Goal: Navigation & Orientation: Find specific page/section

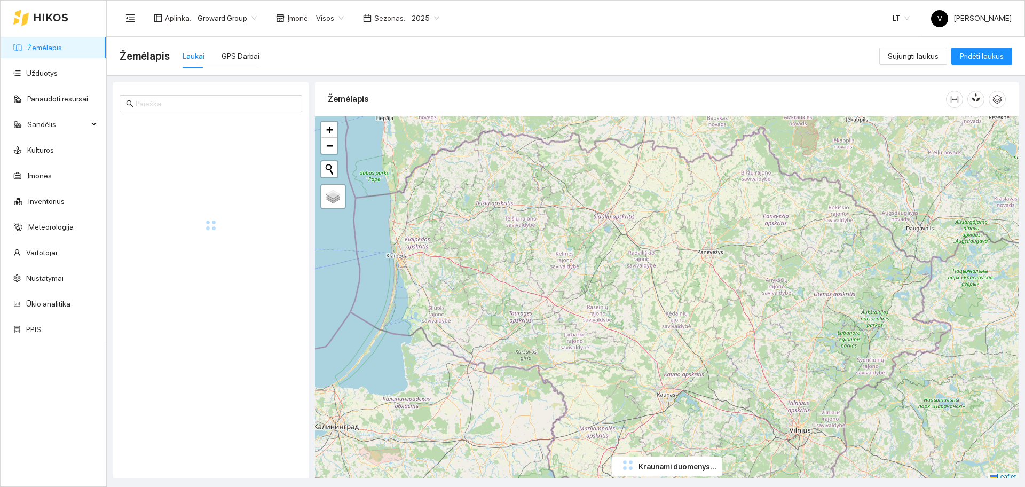
scroll to position [3, 0]
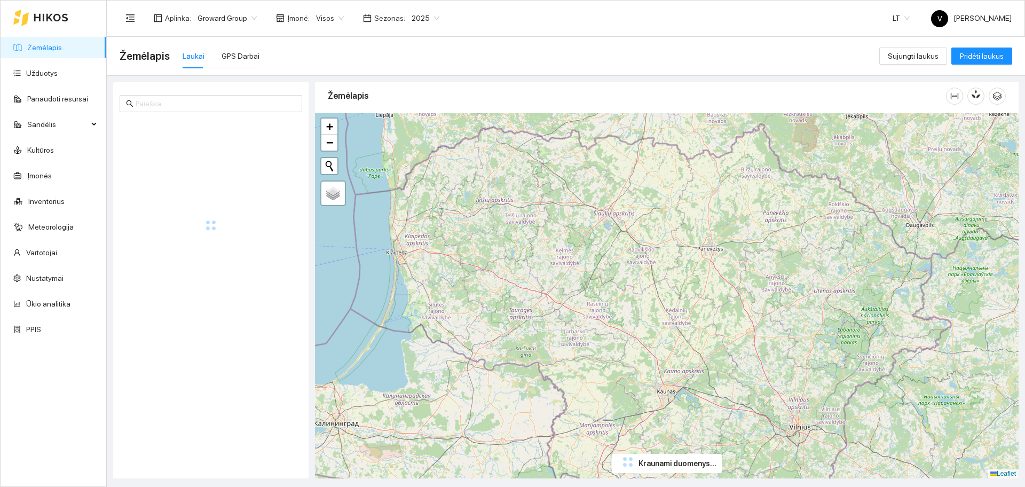
click at [683, 284] on div "+ − Nieko nerasta. Bandykite dar kartą. Žemėlapis Palydovas Leaflet" at bounding box center [666, 295] width 703 height 365
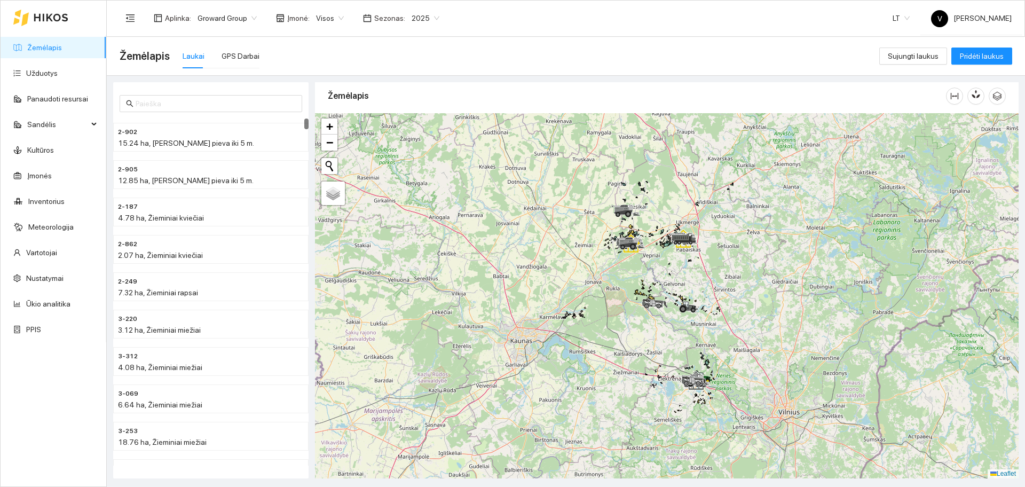
drag, startPoint x: 652, startPoint y: 302, endPoint x: 642, endPoint y: 300, distance: 10.4
click at [642, 300] on icon at bounding box center [656, 303] width 30 height 10
click at [243, 53] on div "GPS Darbai" at bounding box center [240, 56] width 38 height 12
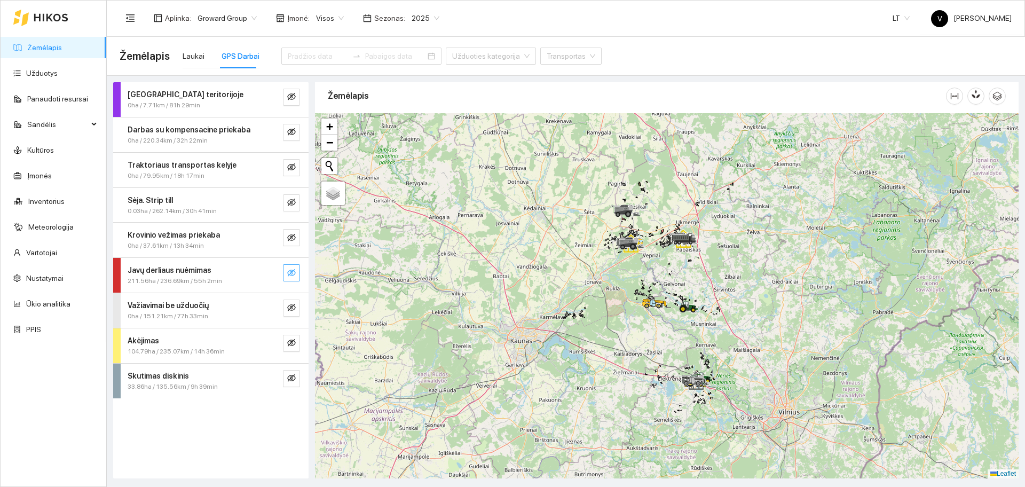
click at [292, 268] on icon "eye-invisible" at bounding box center [291, 272] width 9 height 9
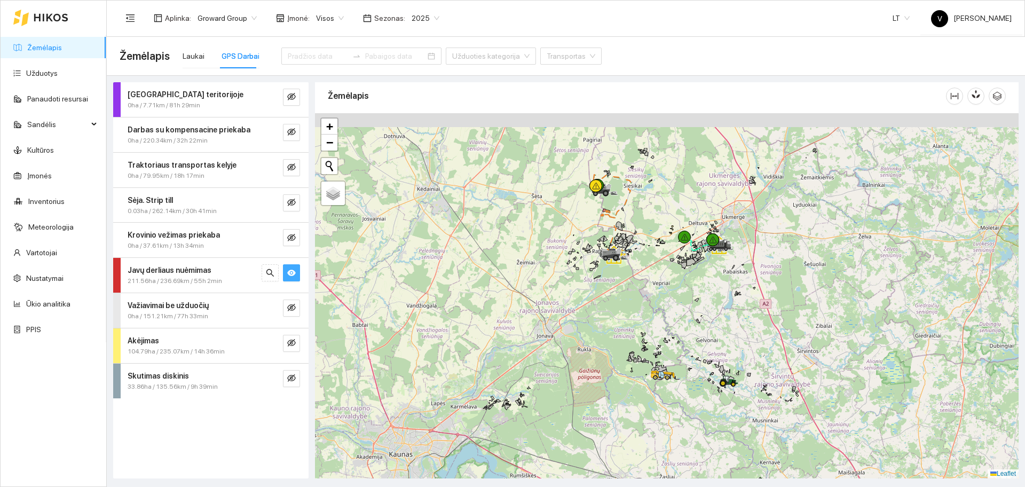
drag, startPoint x: 613, startPoint y: 187, endPoint x: 629, endPoint y: 250, distance: 64.8
click at [619, 261] on icon at bounding box center [616, 258] width 6 height 6
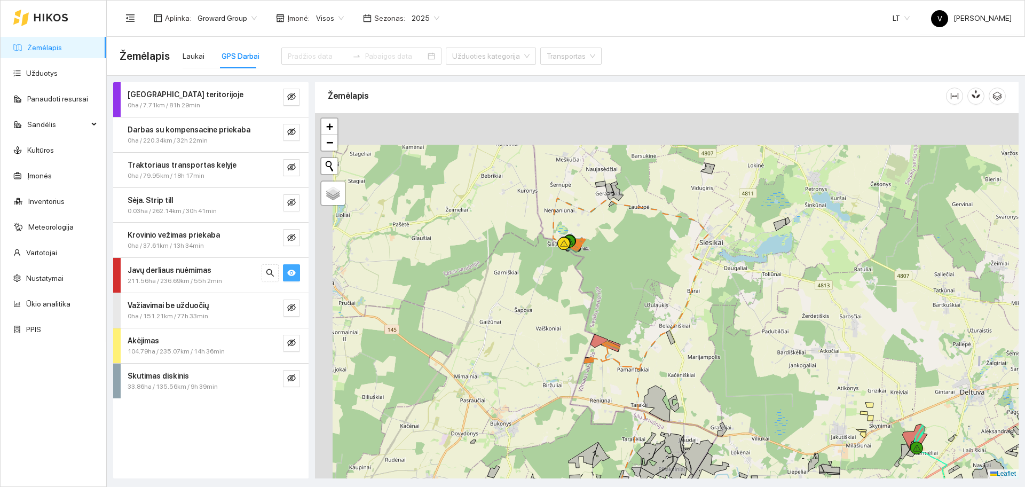
drag, startPoint x: 582, startPoint y: 186, endPoint x: 640, endPoint y: 255, distance: 90.2
click at [640, 255] on div at bounding box center [666, 295] width 703 height 365
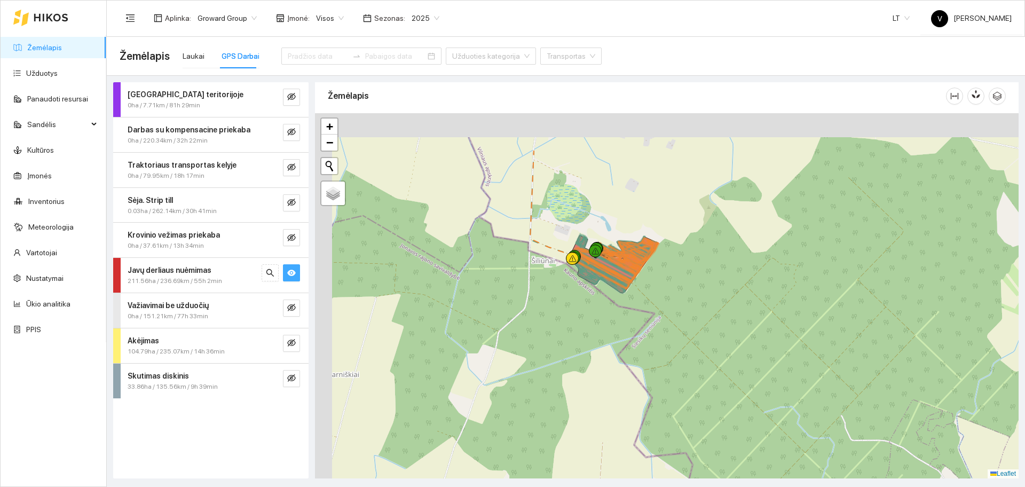
drag, startPoint x: 593, startPoint y: 233, endPoint x: 736, endPoint y: 306, distance: 160.4
click at [747, 316] on div at bounding box center [666, 295] width 703 height 365
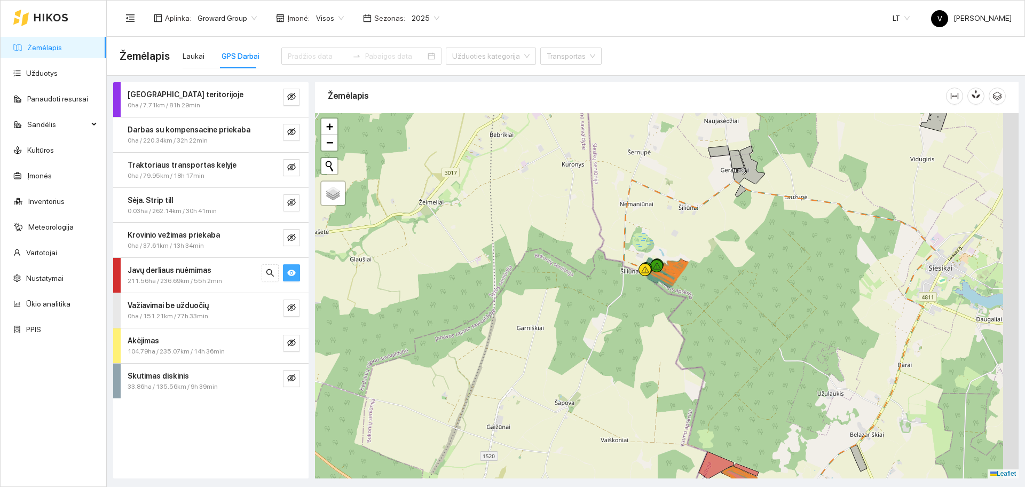
drag, startPoint x: 750, startPoint y: 336, endPoint x: 733, endPoint y: 300, distance: 39.6
click at [734, 305] on div at bounding box center [666, 295] width 703 height 365
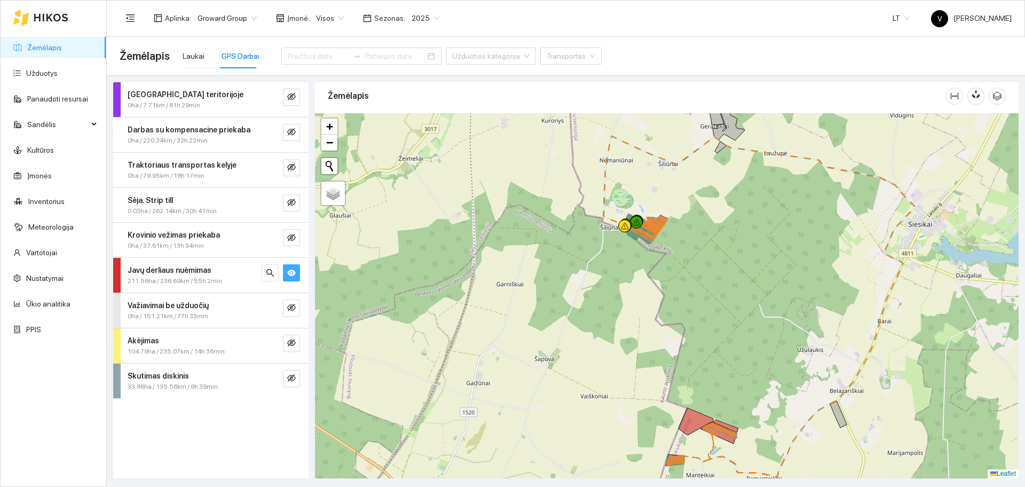
drag, startPoint x: 689, startPoint y: 269, endPoint x: 653, endPoint y: 150, distance: 124.4
click at [653, 150] on div at bounding box center [666, 295] width 703 height 365
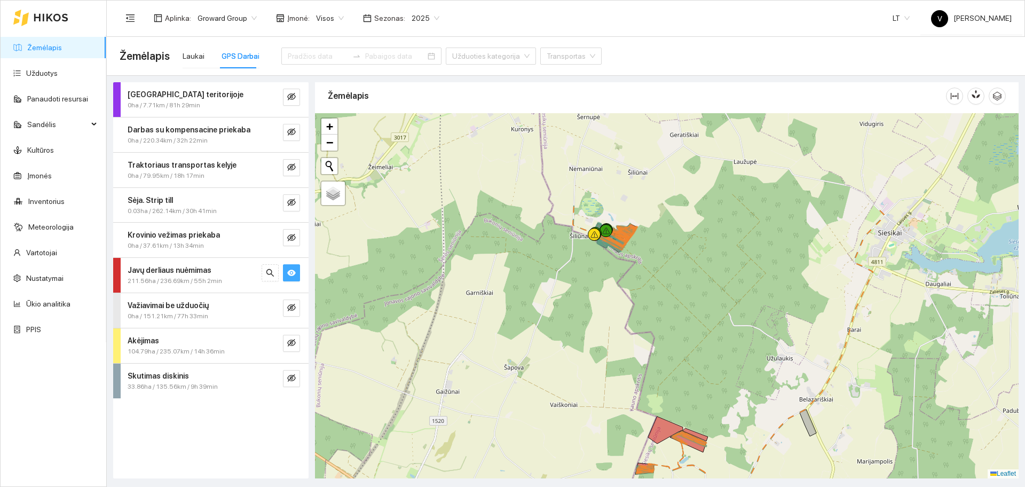
drag, startPoint x: 674, startPoint y: 234, endPoint x: 685, endPoint y: 314, distance: 80.7
click at [685, 313] on div at bounding box center [666, 295] width 703 height 365
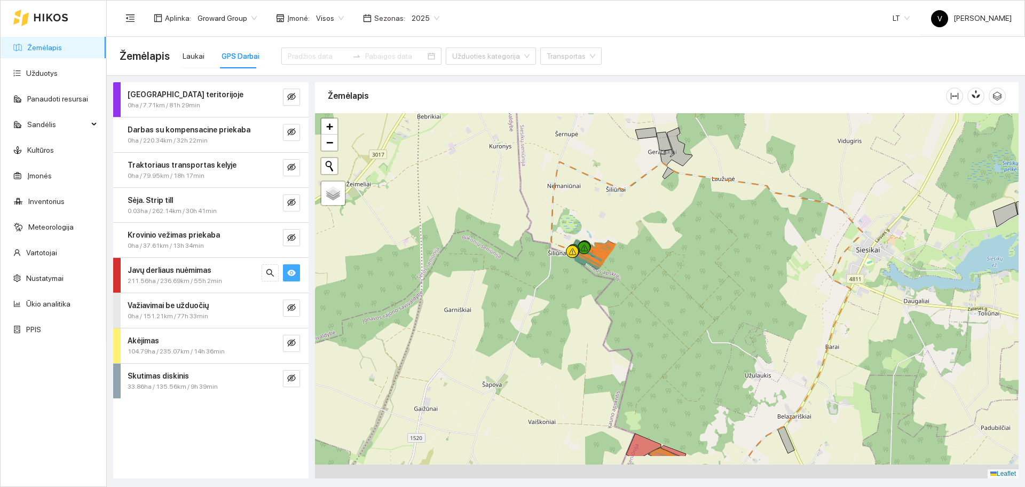
drag, startPoint x: 852, startPoint y: 349, endPoint x: 797, endPoint y: 175, distance: 182.4
click at [795, 173] on div at bounding box center [666, 295] width 703 height 365
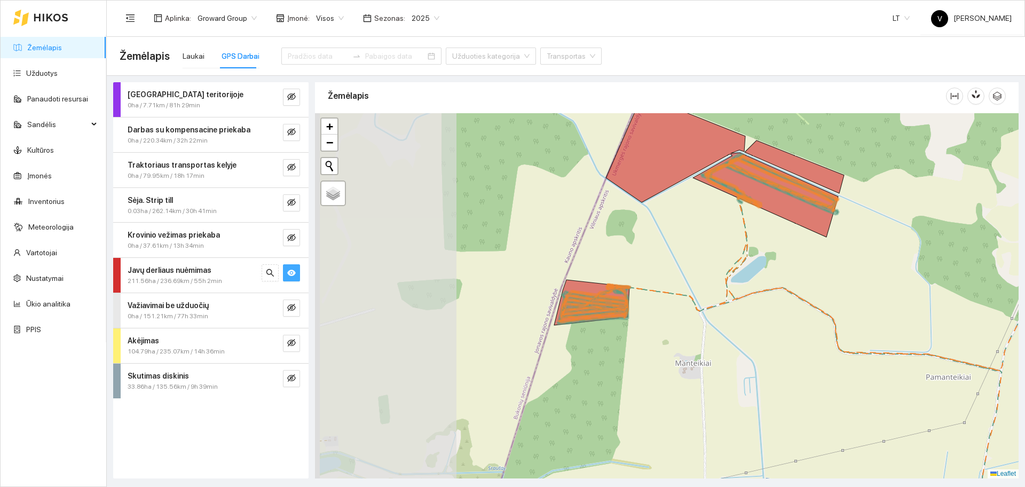
drag, startPoint x: 569, startPoint y: 346, endPoint x: 718, endPoint y: 357, distance: 149.8
click at [718, 357] on div at bounding box center [666, 295] width 703 height 365
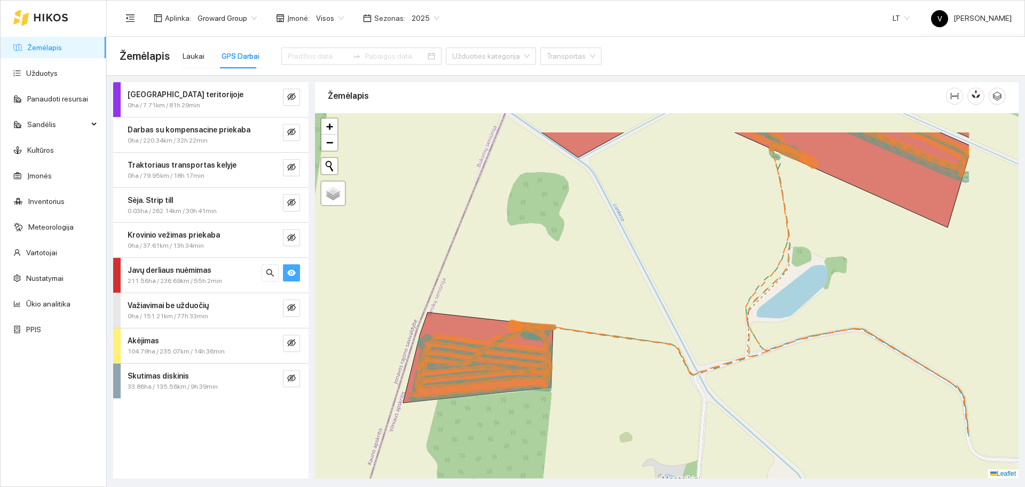
drag, startPoint x: 776, startPoint y: 356, endPoint x: 656, endPoint y: 412, distance: 132.3
click at [656, 412] on div at bounding box center [666, 295] width 703 height 365
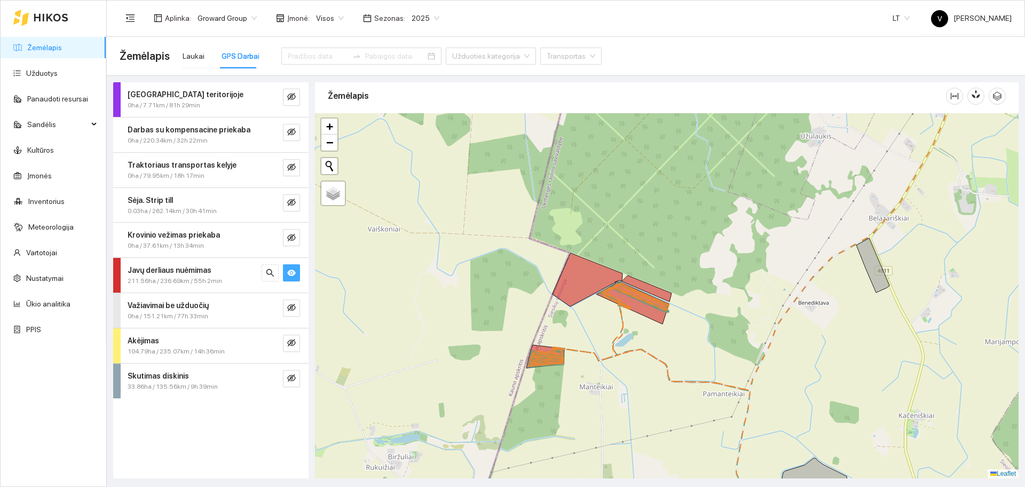
click at [625, 329] on div at bounding box center [666, 295] width 703 height 365
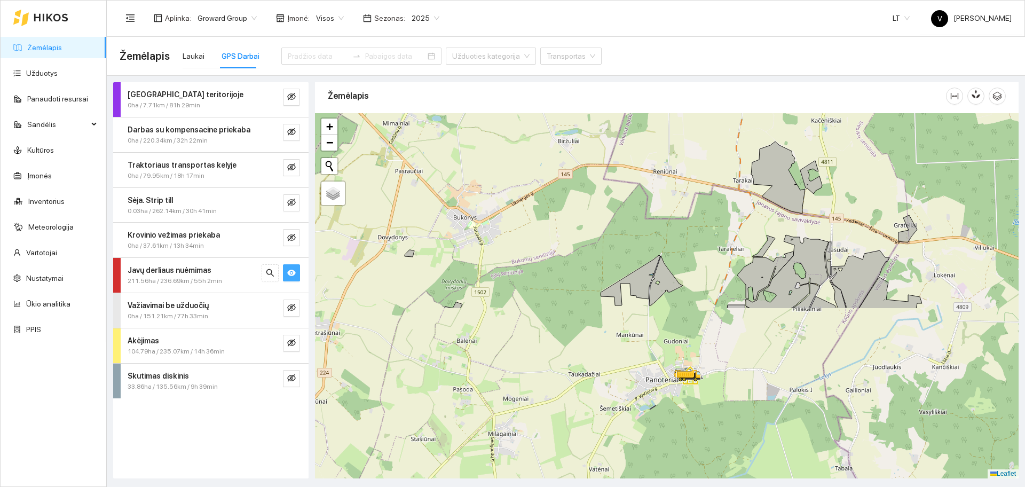
drag, startPoint x: 722, startPoint y: 346, endPoint x: 775, endPoint y: 121, distance: 231.3
click at [775, 121] on div at bounding box center [666, 295] width 703 height 365
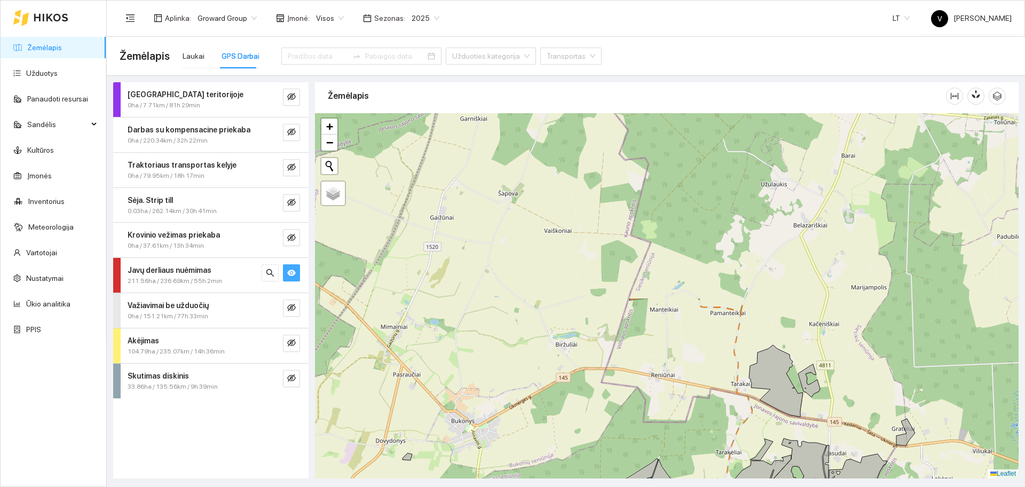
drag, startPoint x: 734, startPoint y: 174, endPoint x: 729, endPoint y: 395, distance: 221.5
click at [729, 395] on div at bounding box center [666, 295] width 703 height 365
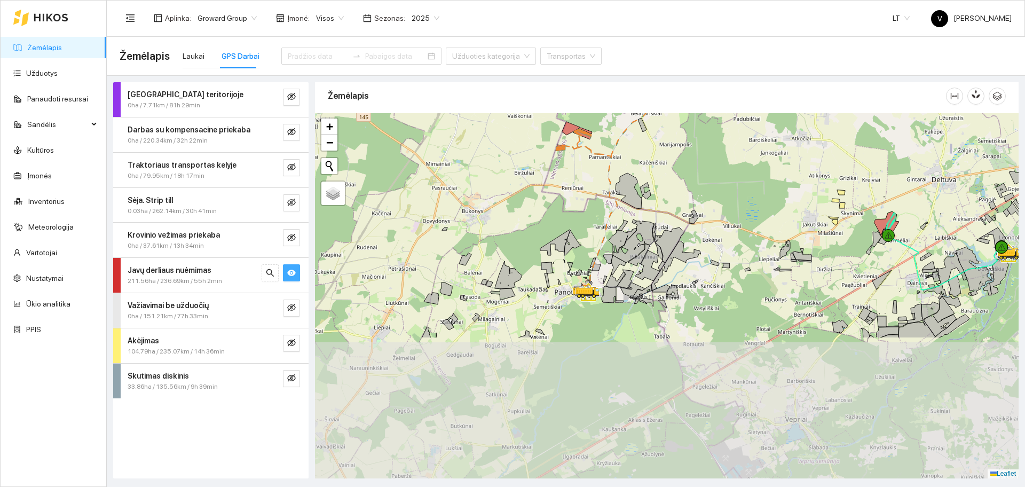
drag, startPoint x: 657, startPoint y: 374, endPoint x: 632, endPoint y: 216, distance: 159.4
click at [628, 187] on icon at bounding box center [628, 191] width 26 height 36
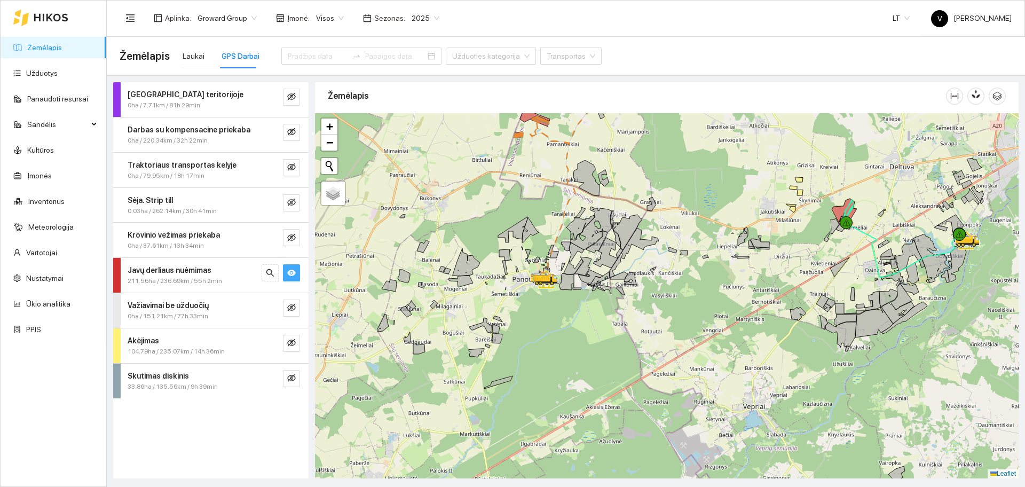
drag, startPoint x: 835, startPoint y: 259, endPoint x: 697, endPoint y: 292, distance: 141.6
click at [697, 296] on div at bounding box center [666, 295] width 703 height 365
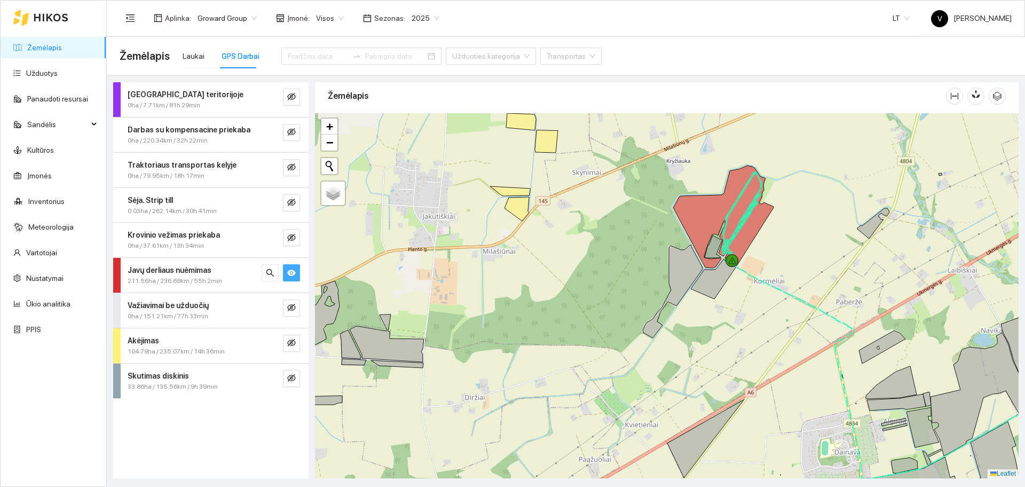
drag, startPoint x: 822, startPoint y: 251, endPoint x: 753, endPoint y: 269, distance: 71.3
click at [756, 269] on div at bounding box center [666, 295] width 703 height 365
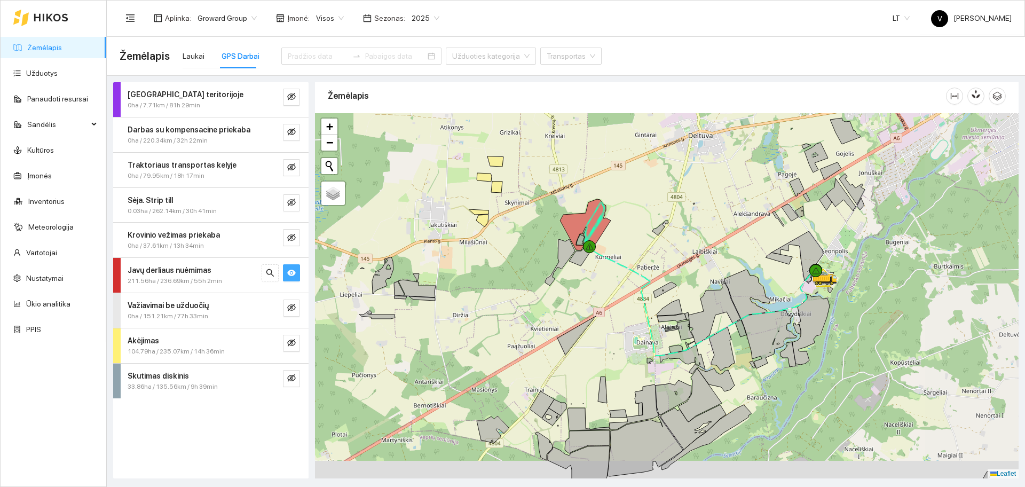
drag, startPoint x: 798, startPoint y: 334, endPoint x: 687, endPoint y: 304, distance: 114.4
click at [688, 305] on icon at bounding box center [714, 313] width 52 height 61
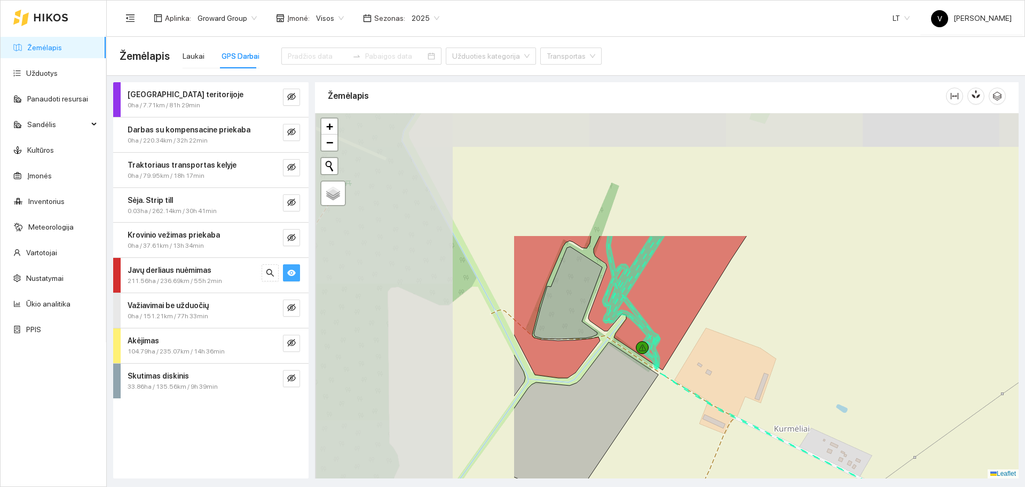
drag, startPoint x: 517, startPoint y: 220, endPoint x: 772, endPoint y: 376, distance: 298.9
click at [772, 375] on div at bounding box center [666, 295] width 703 height 365
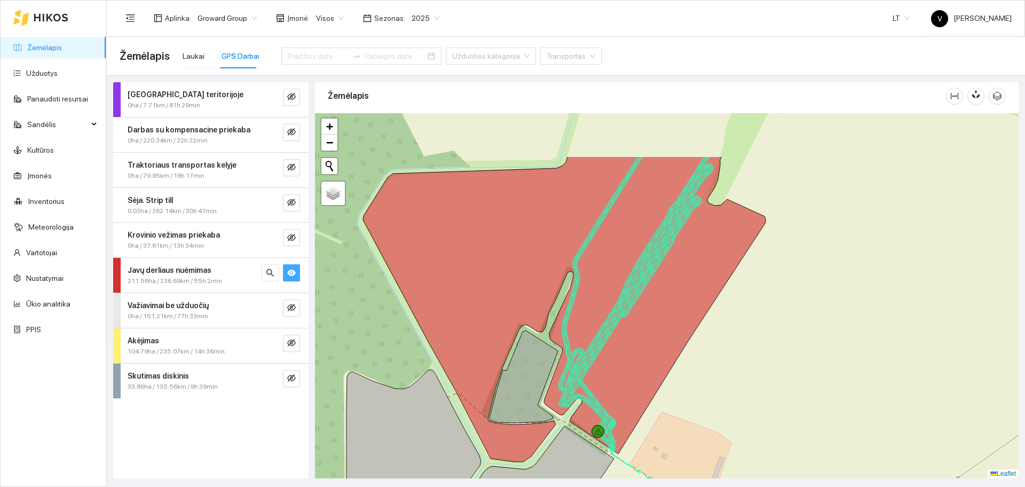
drag, startPoint x: 780, startPoint y: 257, endPoint x: 731, endPoint y: 346, distance: 101.3
click at [743, 346] on div at bounding box center [666, 295] width 703 height 365
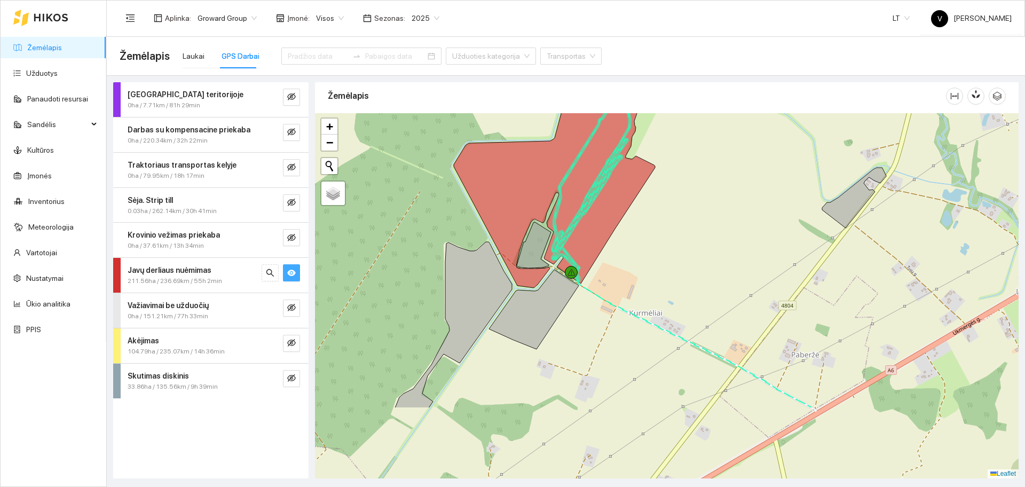
drag, startPoint x: 704, startPoint y: 344, endPoint x: 669, endPoint y: 253, distance: 97.5
click at [669, 253] on div at bounding box center [666, 295] width 703 height 365
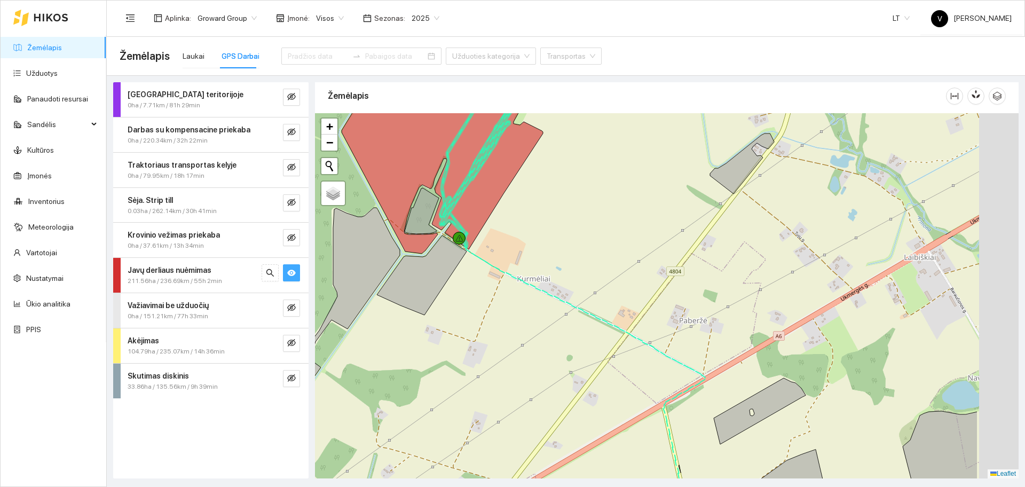
drag, startPoint x: 729, startPoint y: 272, endPoint x: 526, endPoint y: 241, distance: 205.1
click at [525, 241] on div at bounding box center [666, 295] width 703 height 365
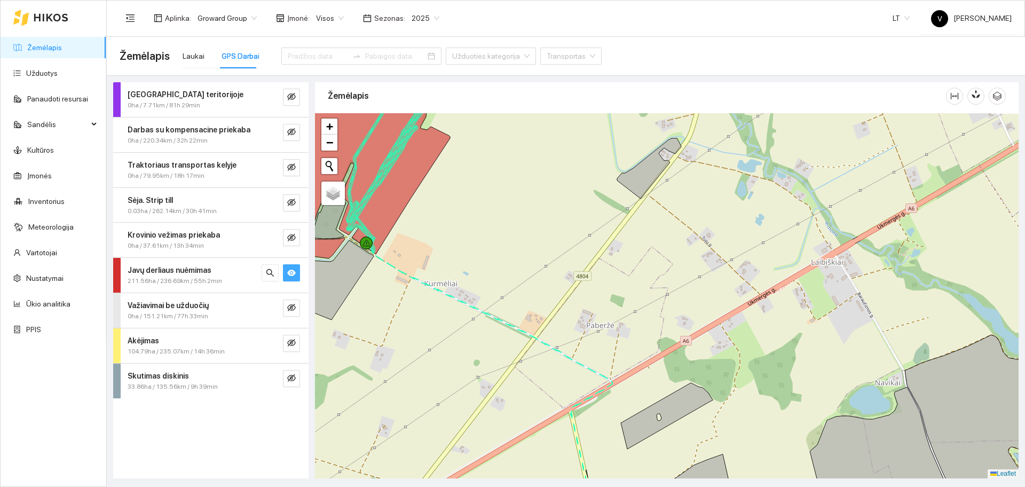
drag, startPoint x: 807, startPoint y: 269, endPoint x: 619, endPoint y: 287, distance: 188.7
click at [618, 287] on div at bounding box center [666, 295] width 703 height 365
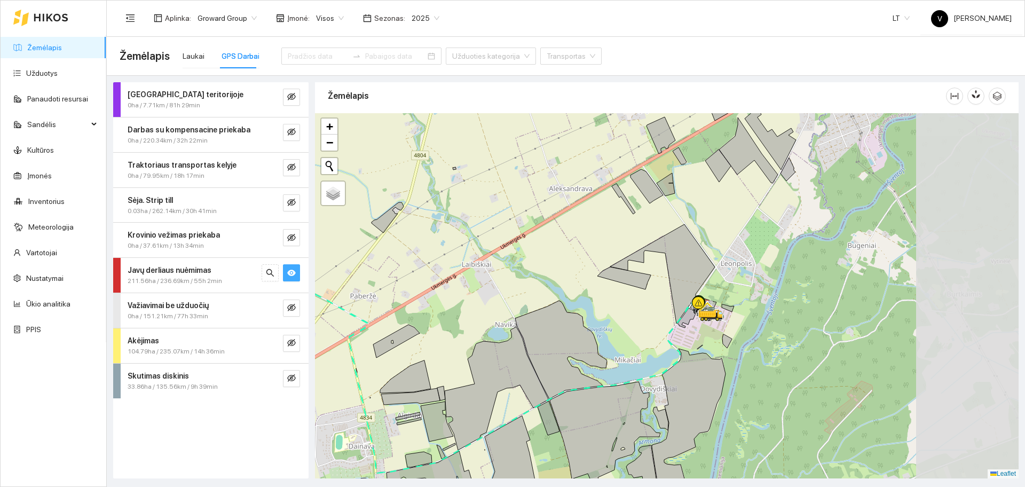
drag, startPoint x: 806, startPoint y: 328, endPoint x: 642, endPoint y: 305, distance: 165.9
click at [642, 305] on div at bounding box center [666, 295] width 703 height 365
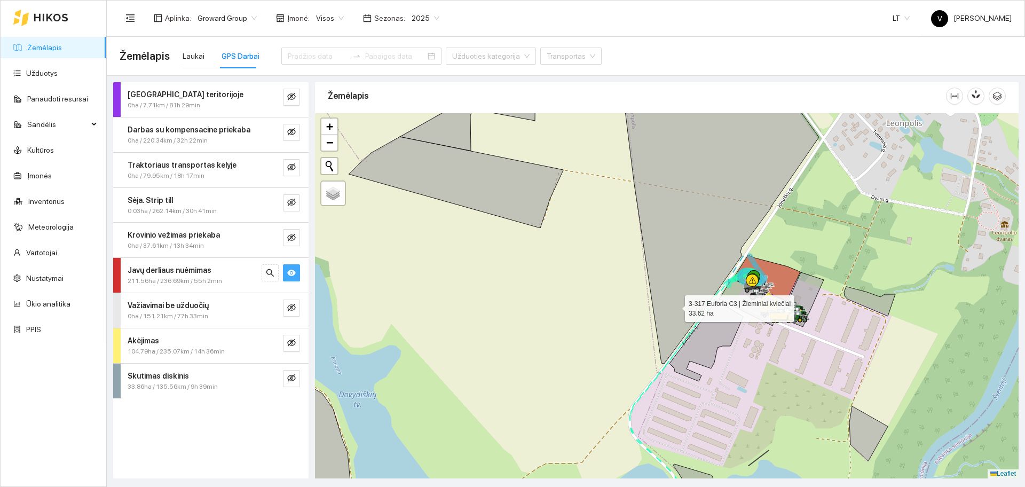
drag, startPoint x: 696, startPoint y: 307, endPoint x: 624, endPoint y: 305, distance: 72.6
click at [623, 307] on icon at bounding box center [609, 219] width 419 height 289
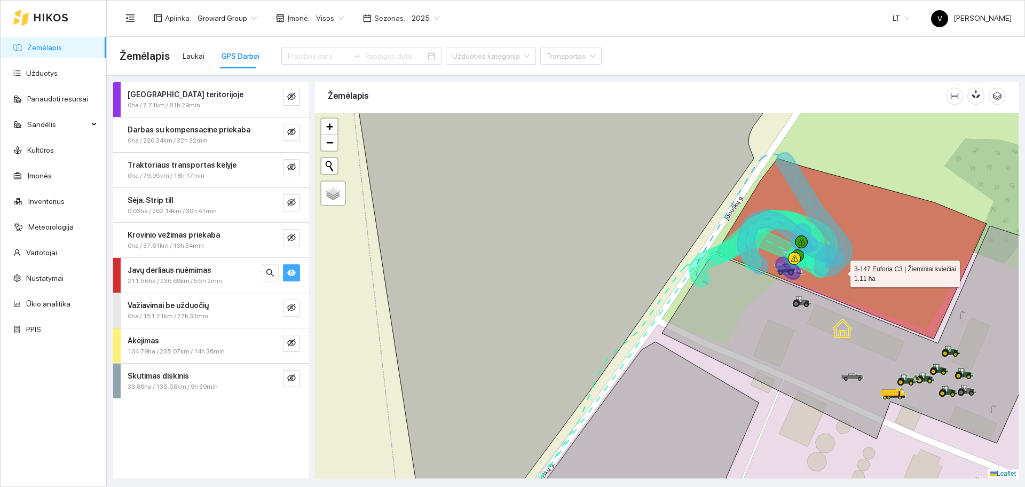
drag, startPoint x: 842, startPoint y: 272, endPoint x: 779, endPoint y: 274, distance: 63.5
click at [788, 274] on icon at bounding box center [851, 248] width 270 height 180
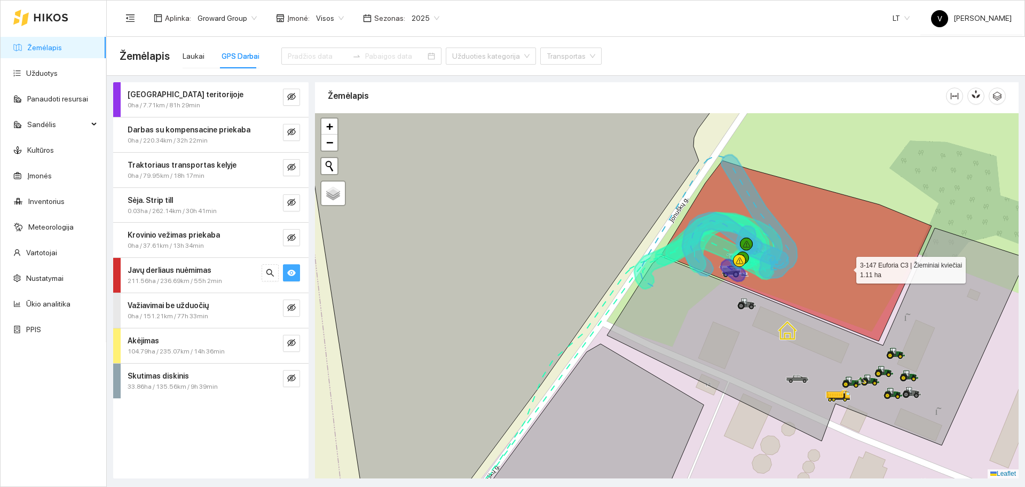
drag, startPoint x: 846, startPoint y: 267, endPoint x: 836, endPoint y: 268, distance: 10.7
click at [836, 268] on icon at bounding box center [796, 251] width 270 height 180
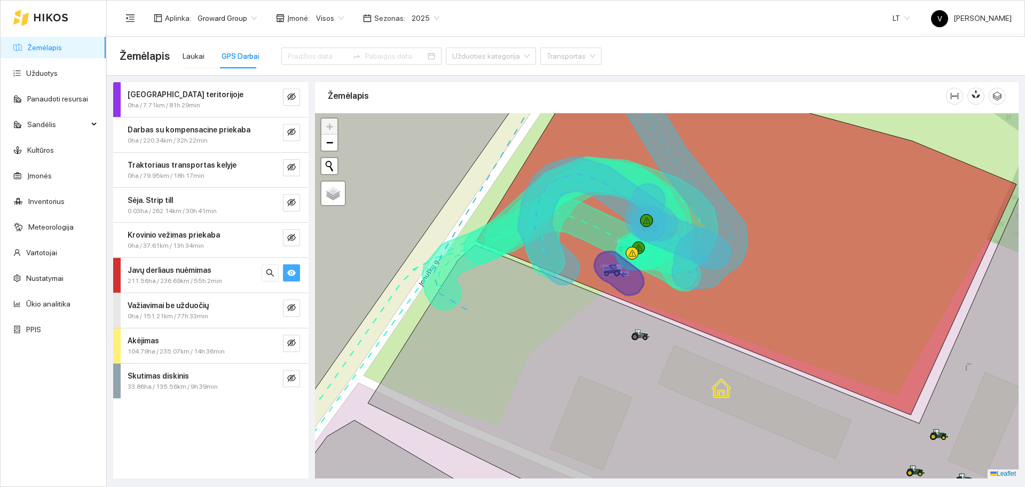
click at [298, 271] on button "button" at bounding box center [291, 272] width 17 height 17
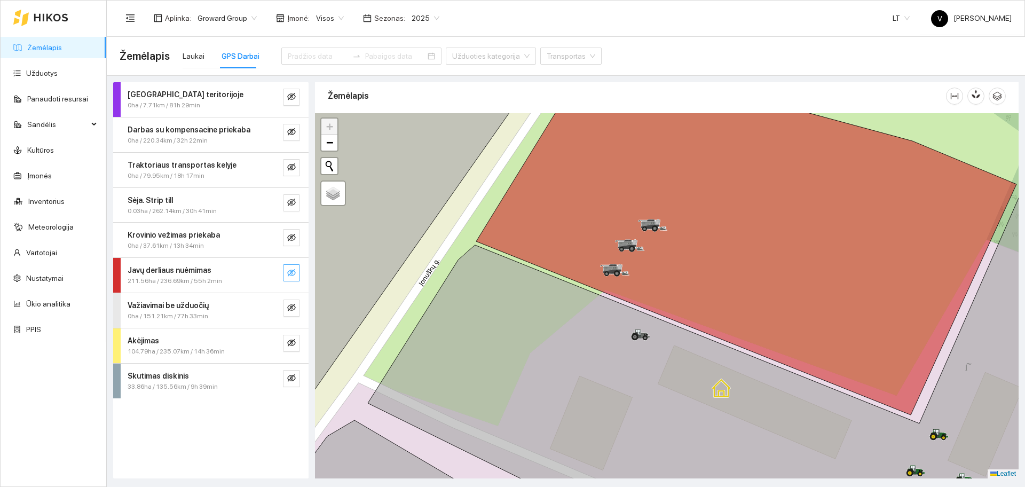
click at [297, 272] on button "button" at bounding box center [291, 272] width 17 height 17
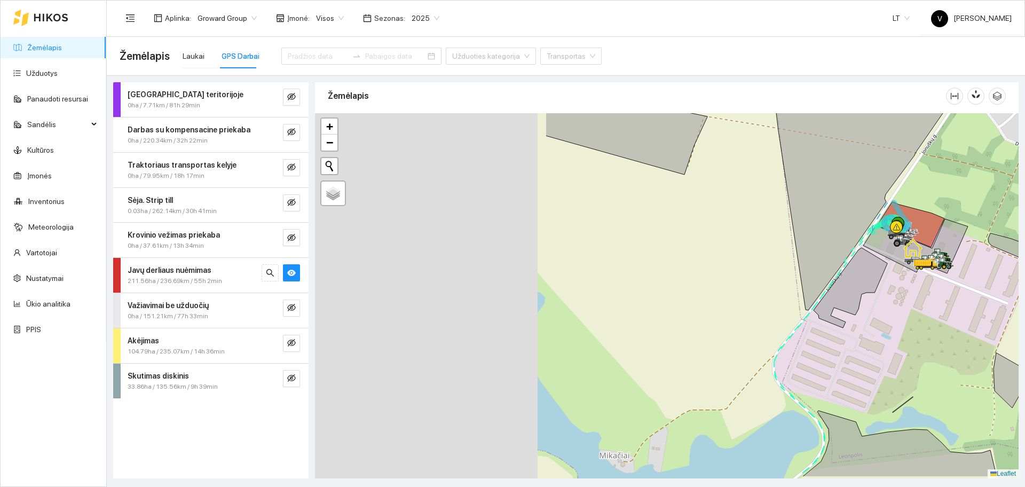
drag, startPoint x: 541, startPoint y: 298, endPoint x: 842, endPoint y: 259, distance: 304.0
click at [842, 259] on icon at bounding box center [753, 173] width 417 height 273
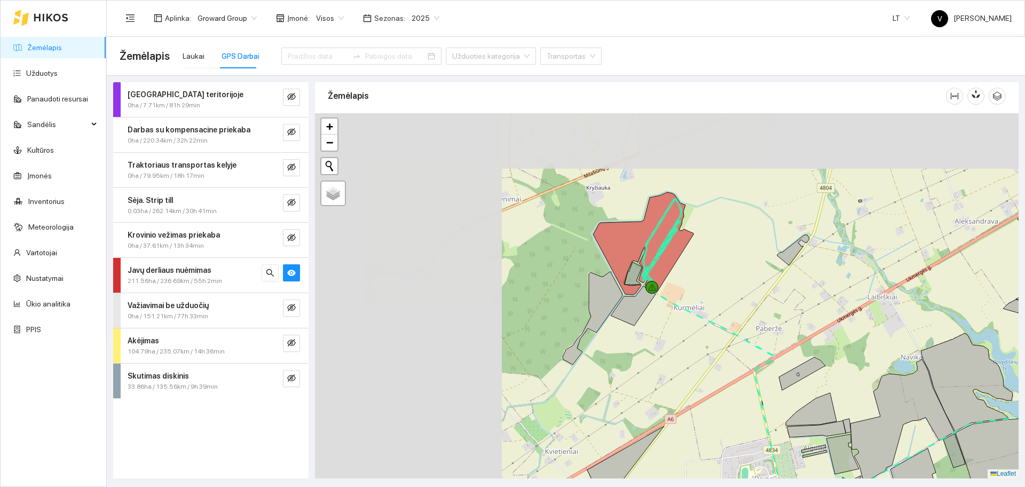
drag, startPoint x: 546, startPoint y: 216, endPoint x: 815, endPoint y: 297, distance: 281.1
click at [817, 297] on div at bounding box center [666, 295] width 703 height 365
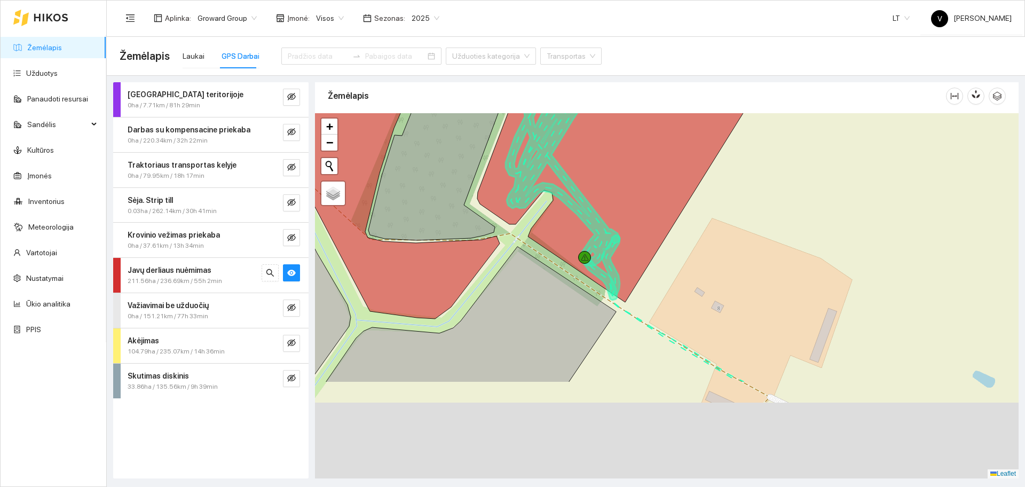
drag, startPoint x: 806, startPoint y: 386, endPoint x: 710, endPoint y: 232, distance: 182.4
click at [710, 232] on div at bounding box center [666, 295] width 703 height 365
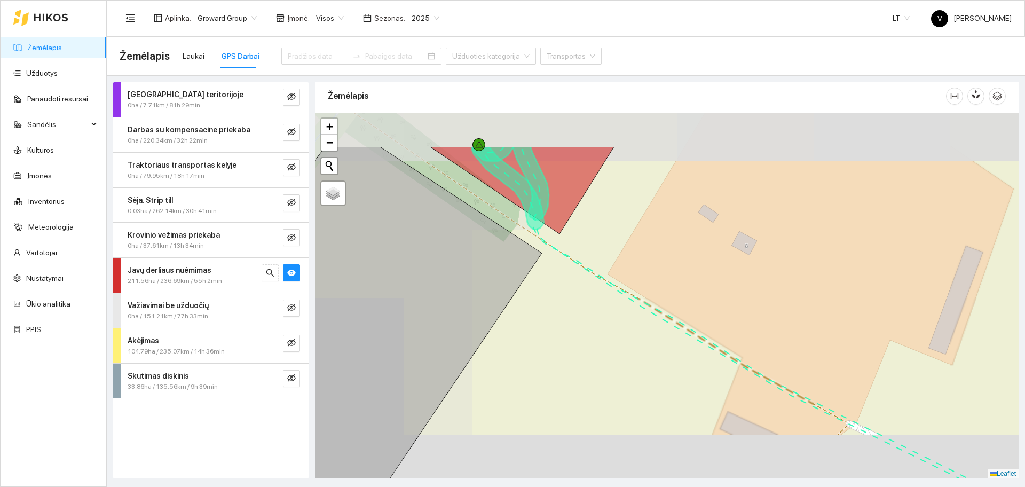
drag, startPoint x: 531, startPoint y: 244, endPoint x: 660, endPoint y: 367, distance: 177.0
click at [660, 367] on div at bounding box center [666, 295] width 703 height 365
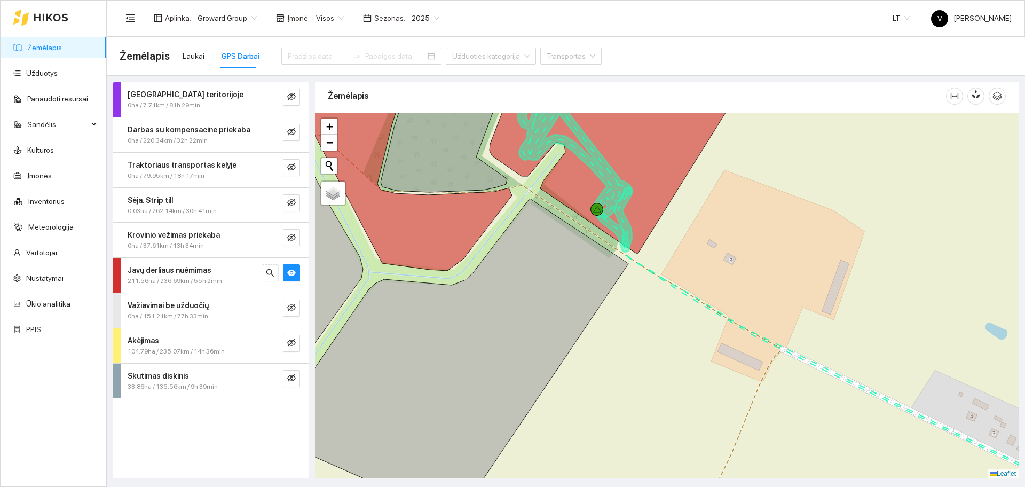
drag, startPoint x: 709, startPoint y: 182, endPoint x: 686, endPoint y: 274, distance: 94.5
click at [686, 272] on div at bounding box center [666, 295] width 703 height 365
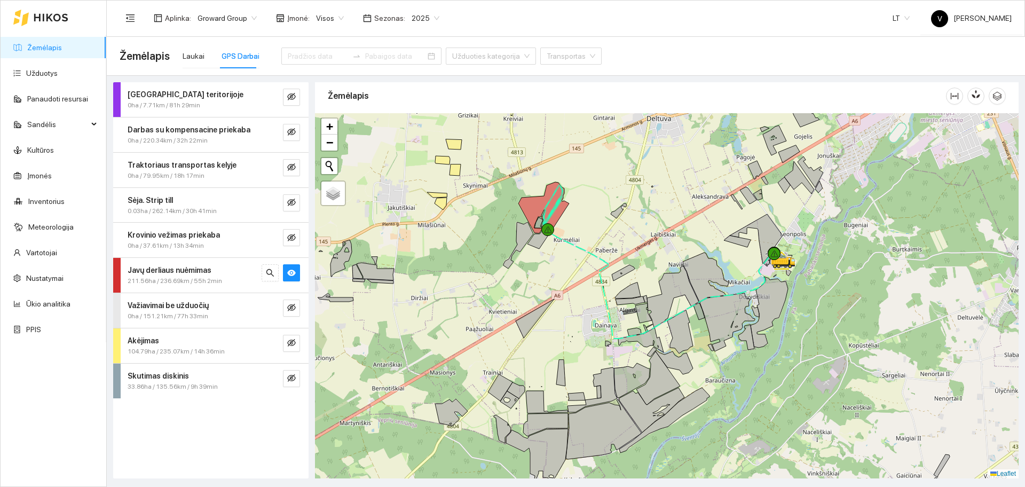
drag, startPoint x: 756, startPoint y: 324, endPoint x: 635, endPoint y: 293, distance: 124.5
click at [647, 293] on icon at bounding box center [673, 296] width 52 height 61
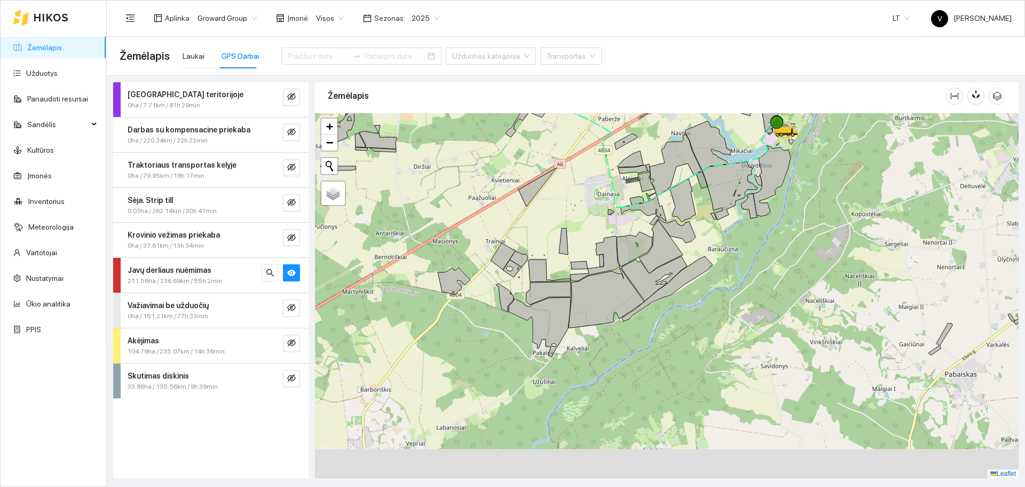
drag, startPoint x: 668, startPoint y: 315, endPoint x: 675, endPoint y: 177, distance: 138.4
click at [675, 220] on icon at bounding box center [661, 246] width 44 height 53
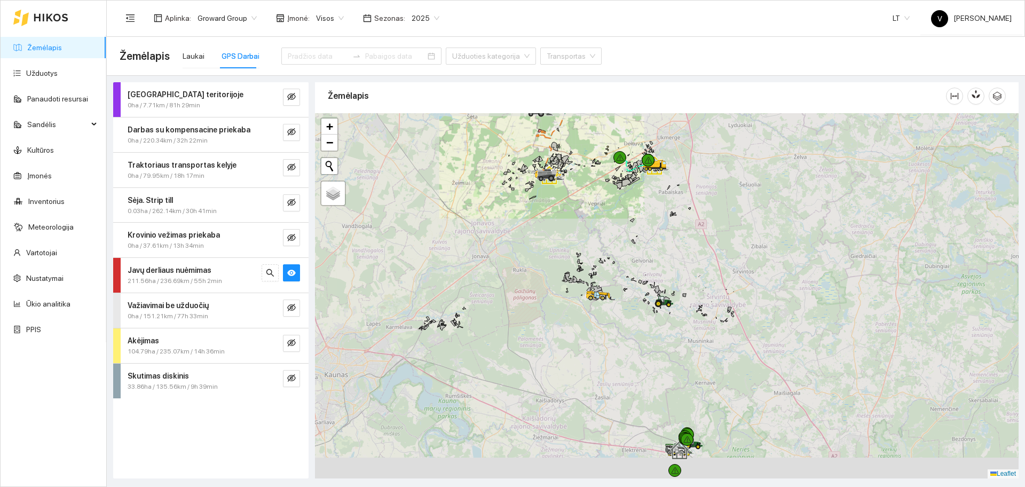
drag, startPoint x: 750, startPoint y: 311, endPoint x: 712, endPoint y: 295, distance: 40.9
click at [681, 209] on div at bounding box center [666, 295] width 703 height 365
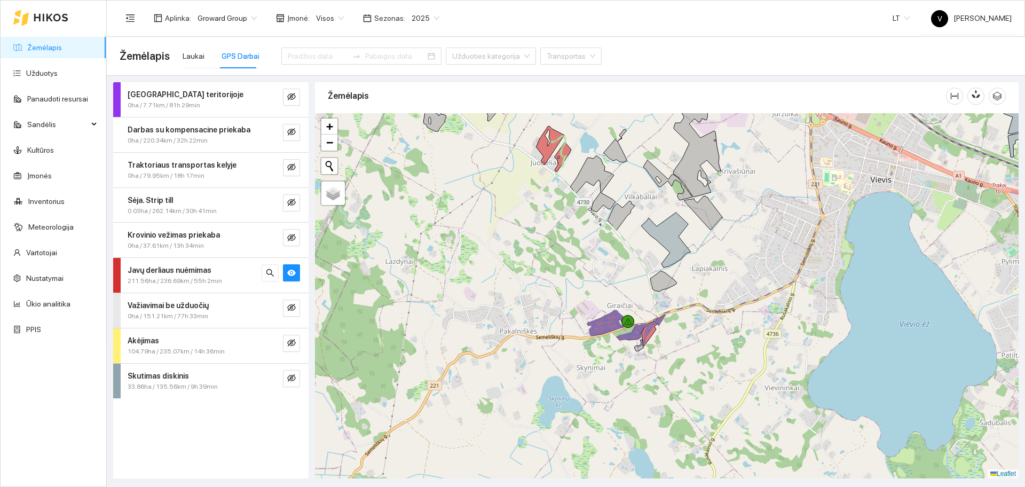
drag, startPoint x: 636, startPoint y: 391, endPoint x: 696, endPoint y: 345, distance: 75.8
click at [695, 345] on div at bounding box center [666, 295] width 703 height 365
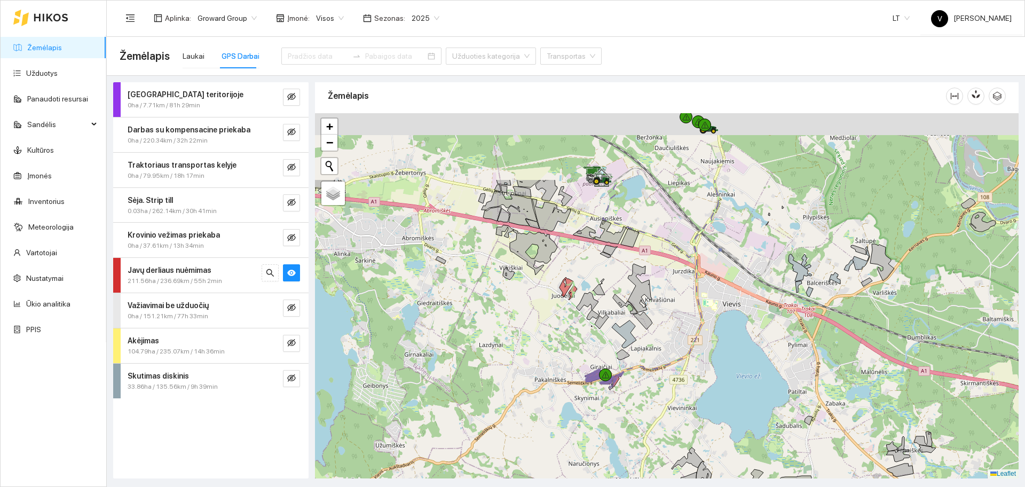
drag, startPoint x: 722, startPoint y: 217, endPoint x: 624, endPoint y: 354, distance: 168.3
click at [633, 329] on icon at bounding box center [642, 321] width 19 height 18
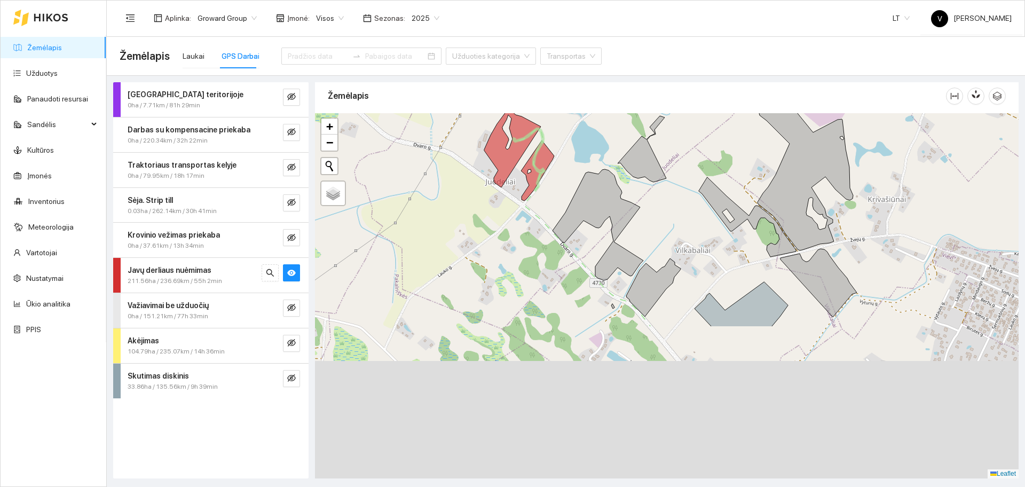
drag, startPoint x: 716, startPoint y: 362, endPoint x: 684, endPoint y: 174, distance: 191.0
click at [679, 162] on div at bounding box center [666, 295] width 703 height 365
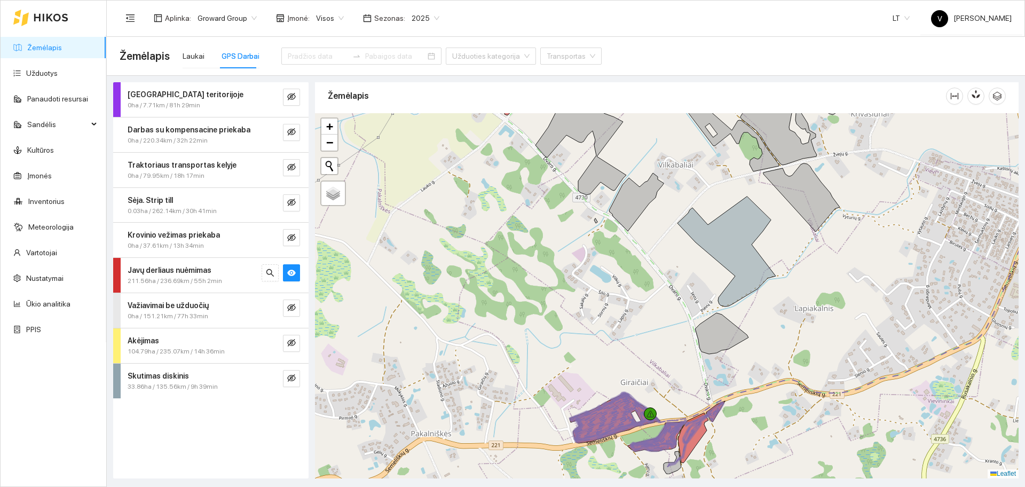
drag, startPoint x: 717, startPoint y: 368, endPoint x: 737, endPoint y: 247, distance: 122.8
click at [737, 247] on div at bounding box center [666, 295] width 703 height 365
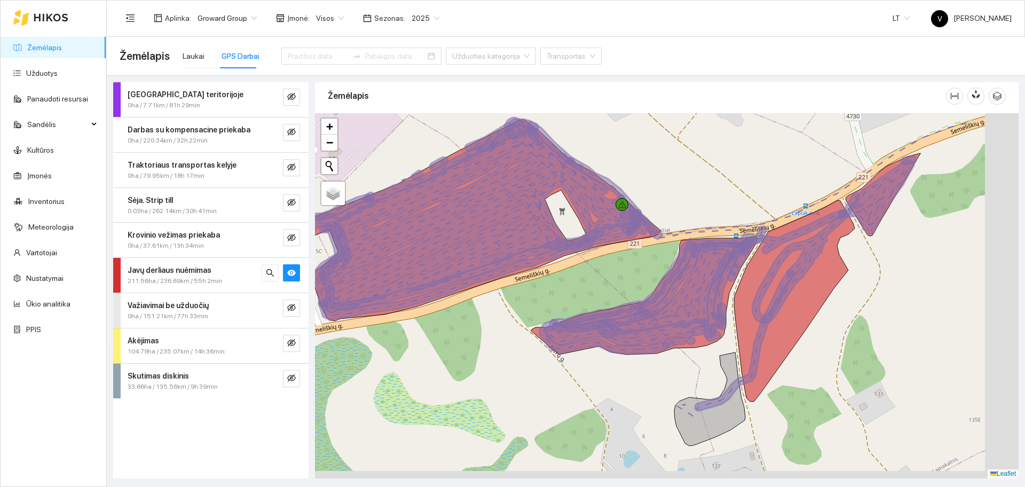
drag, startPoint x: 773, startPoint y: 336, endPoint x: 722, endPoint y: 314, distance: 55.4
click at [734, 328] on icon at bounding box center [794, 300] width 121 height 201
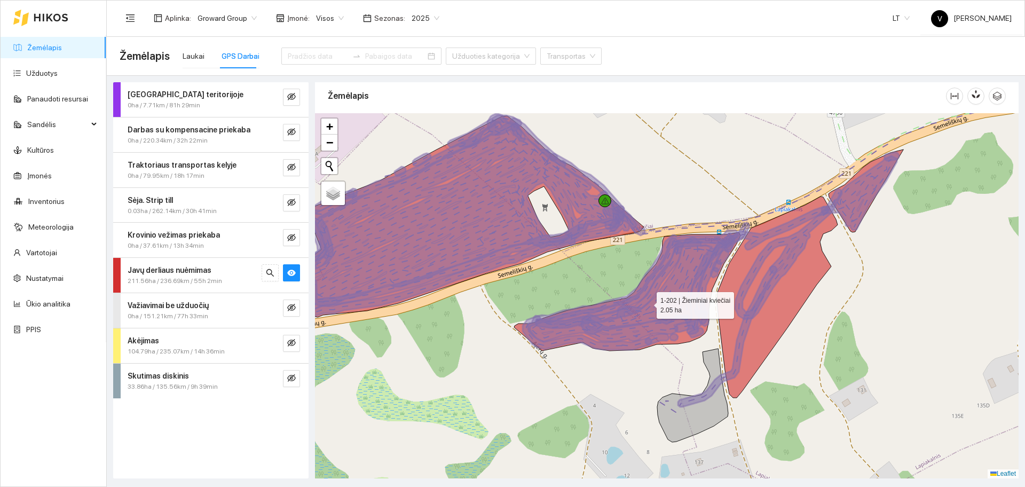
click at [706, 288] on icon at bounding box center [627, 291] width 226 height 118
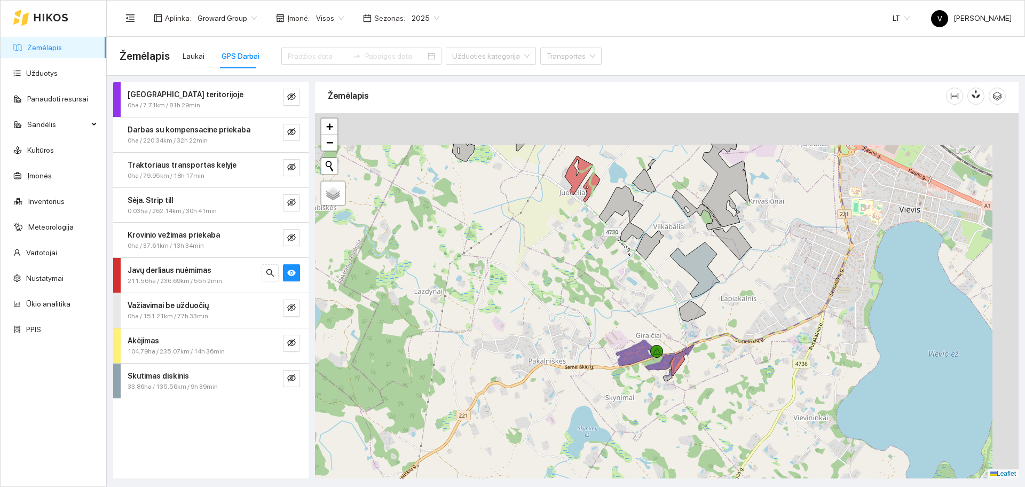
drag, startPoint x: 787, startPoint y: 297, endPoint x: 755, endPoint y: 364, distance: 73.8
click at [755, 364] on div at bounding box center [666, 295] width 703 height 365
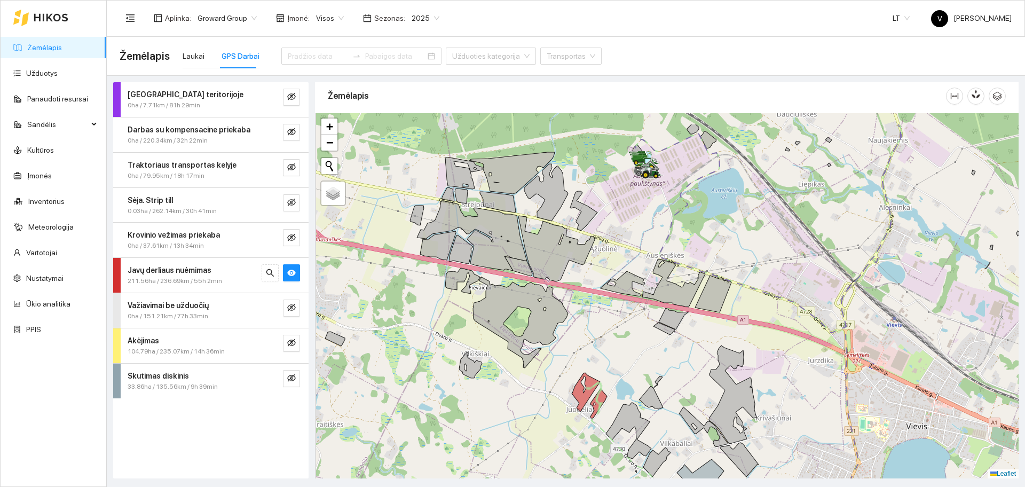
drag, startPoint x: 665, startPoint y: 200, endPoint x: 685, endPoint y: 268, distance: 70.6
click at [685, 268] on div at bounding box center [666, 295] width 703 height 365
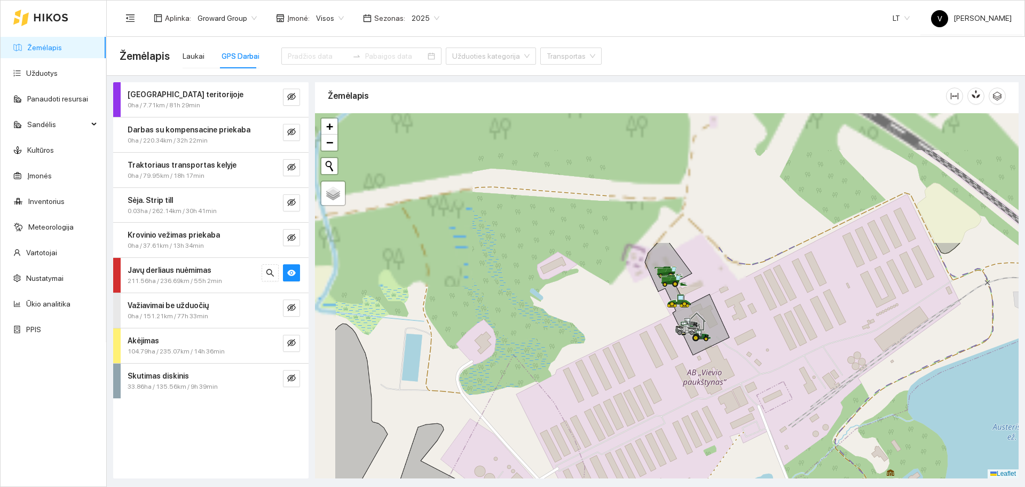
drag, startPoint x: 591, startPoint y: 212, endPoint x: 685, endPoint y: 380, distance: 192.5
click at [685, 383] on div at bounding box center [666, 295] width 703 height 365
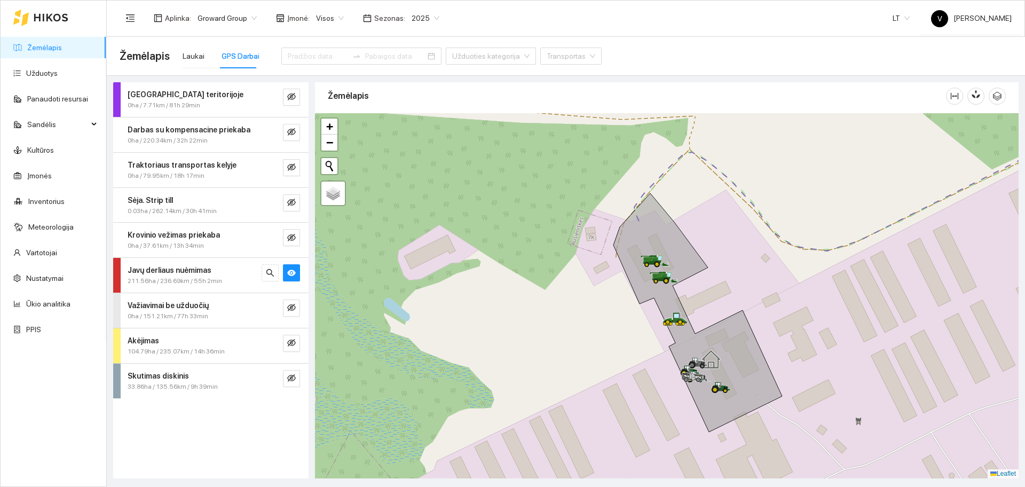
drag, startPoint x: 632, startPoint y: 362, endPoint x: 606, endPoint y: 148, distance: 215.1
click at [595, 155] on div at bounding box center [666, 295] width 703 height 365
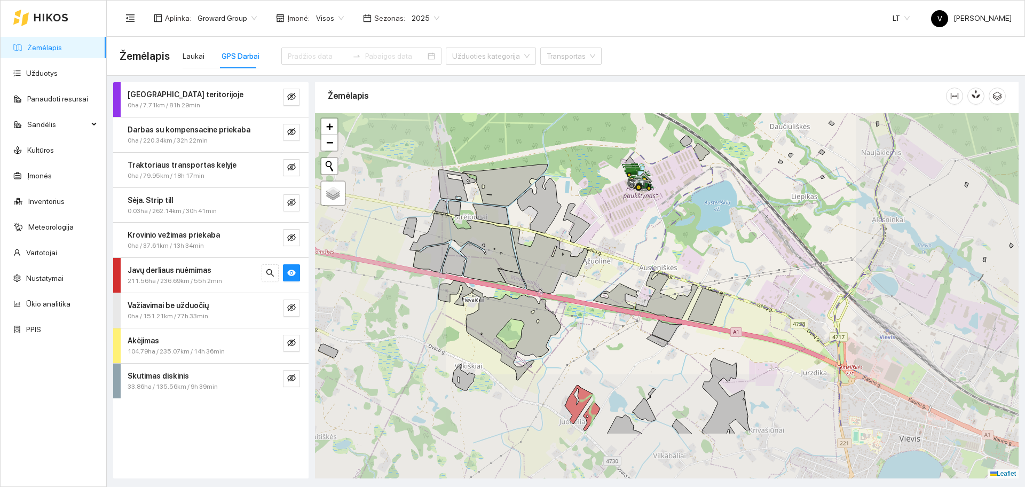
drag, startPoint x: 674, startPoint y: 406, endPoint x: 704, endPoint y: 279, distance: 130.3
click at [681, 320] on icon at bounding box center [667, 330] width 30 height 21
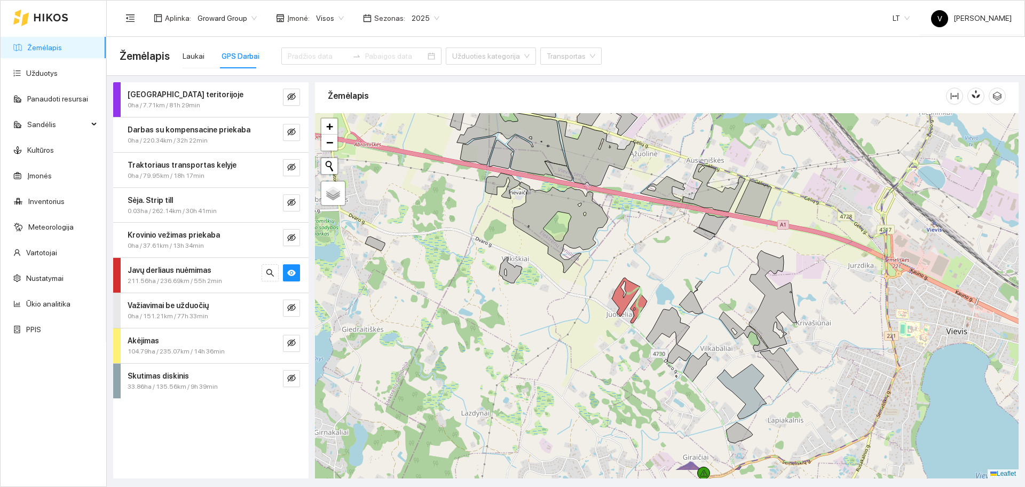
drag, startPoint x: 690, startPoint y: 409, endPoint x: 689, endPoint y: 252, distance: 157.4
click at [689, 352] on icon at bounding box center [696, 366] width 27 height 29
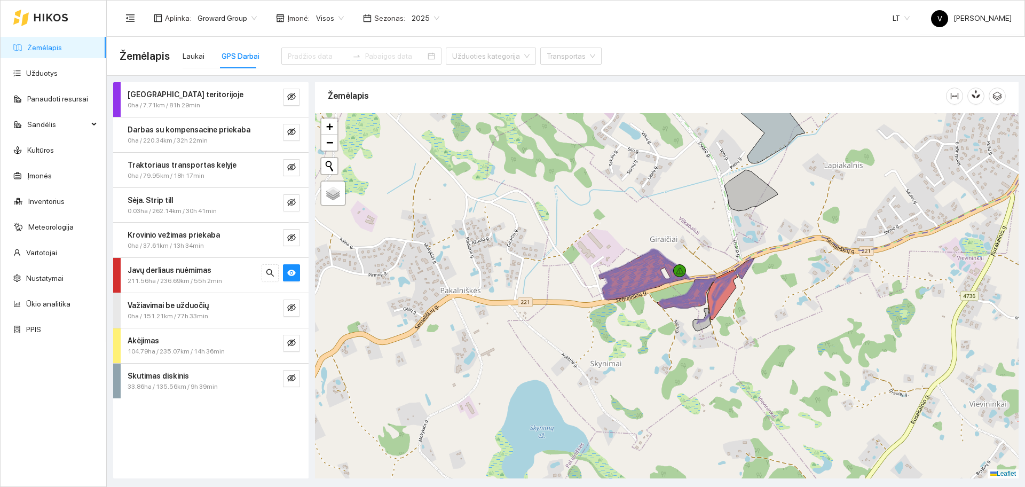
click at [311, 14] on div "Visos" at bounding box center [329, 18] width 41 height 17
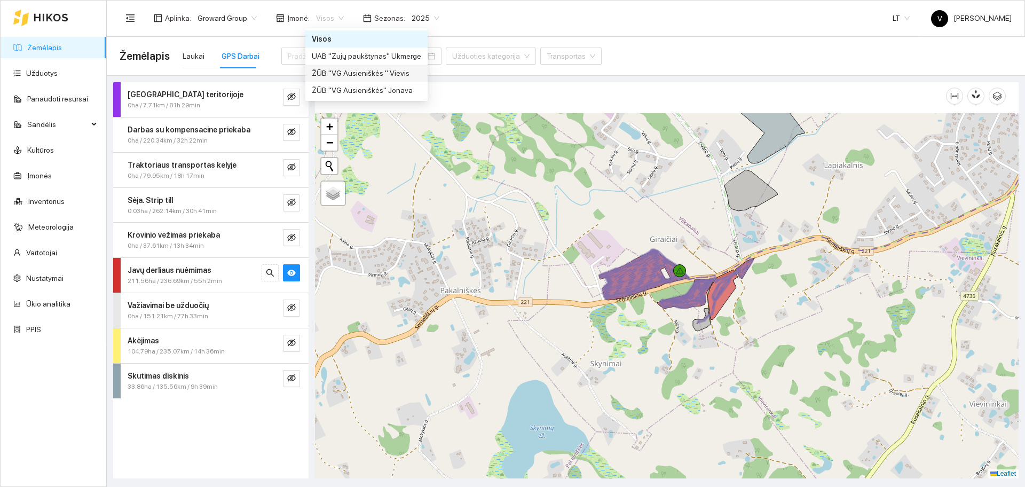
drag, startPoint x: 351, startPoint y: 67, endPoint x: 378, endPoint y: 104, distance: 45.5
click at [351, 67] on div "ŽŪB "VG Ausieniškės " Vievis" at bounding box center [366, 73] width 109 height 12
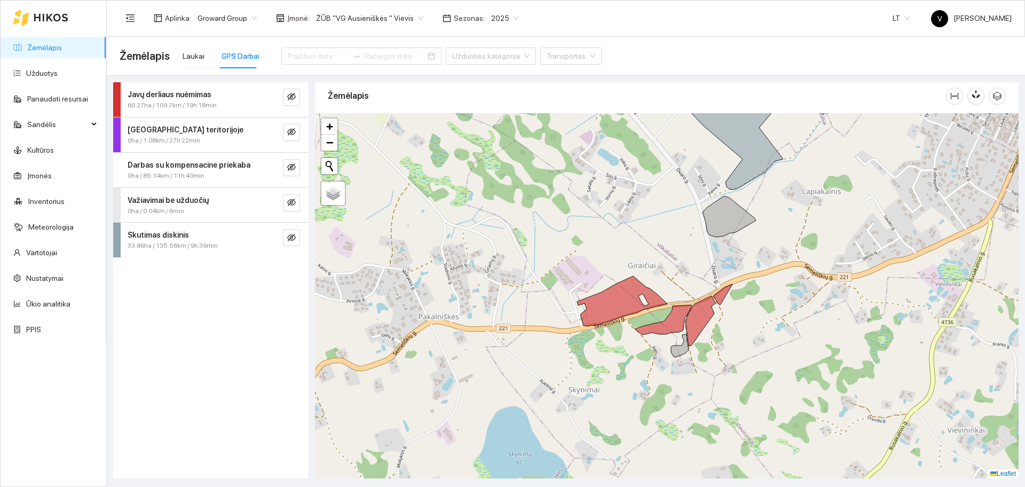
drag, startPoint x: 575, startPoint y: 255, endPoint x: 551, endPoint y: 282, distance: 35.9
click at [552, 282] on div at bounding box center [666, 295] width 703 height 365
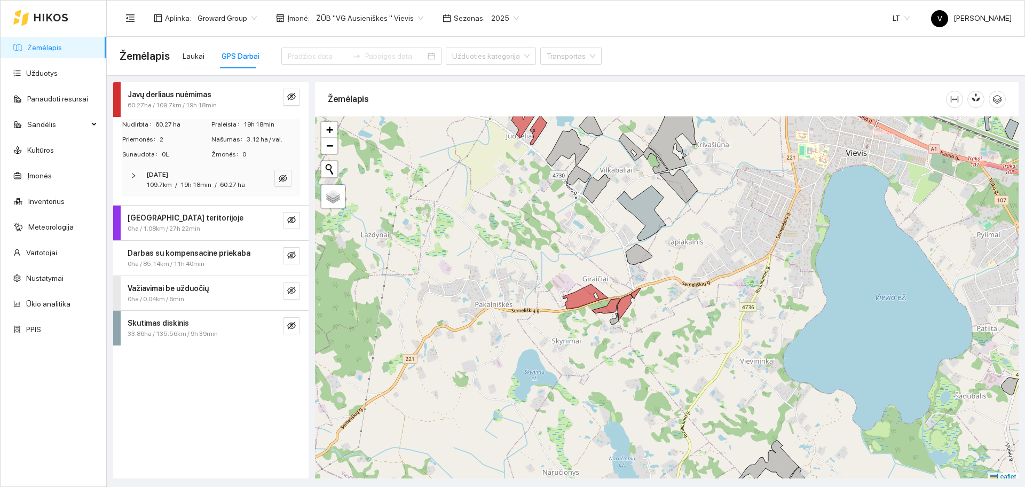
scroll to position [3, 0]
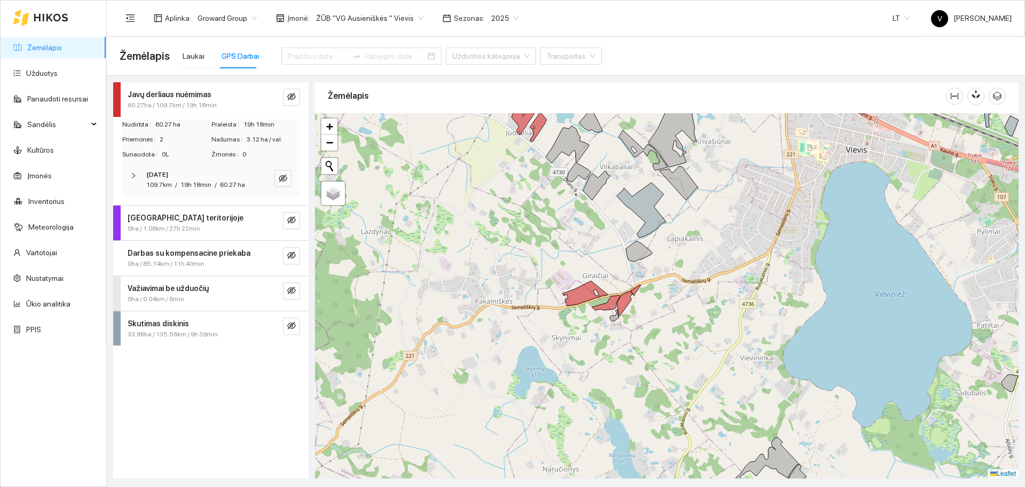
click at [127, 173] on div "[DATE] 109.7km / 19h 18min / 60.27 ha" at bounding box center [211, 179] width 178 height 33
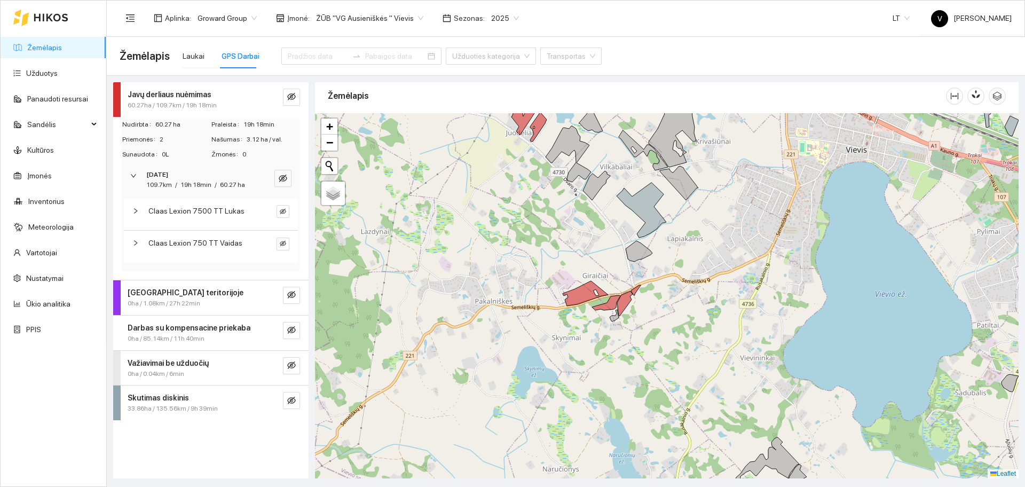
click at [184, 209] on span "Claas Lexion 7500 TT Lukas" at bounding box center [196, 211] width 96 height 12
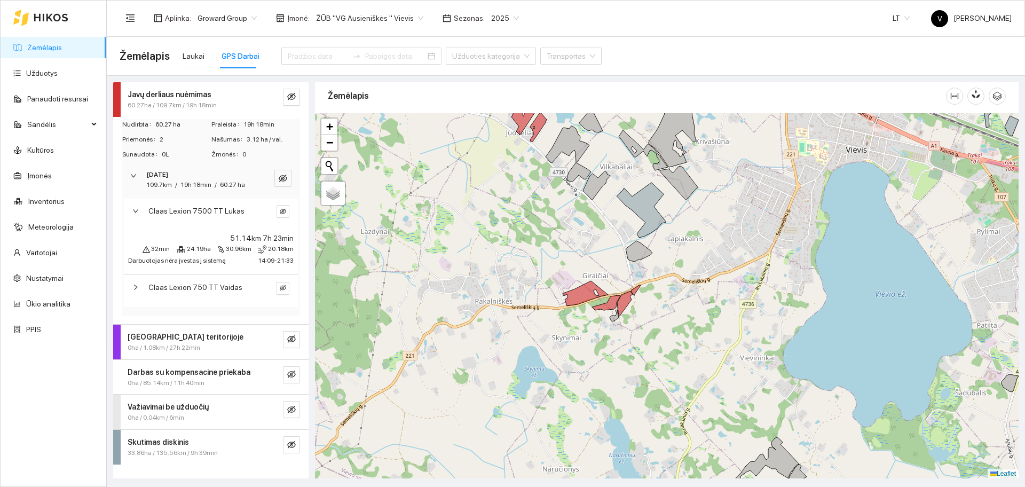
click at [164, 289] on span "Claas Lexion 750 TT Vaidas" at bounding box center [195, 287] width 94 height 12
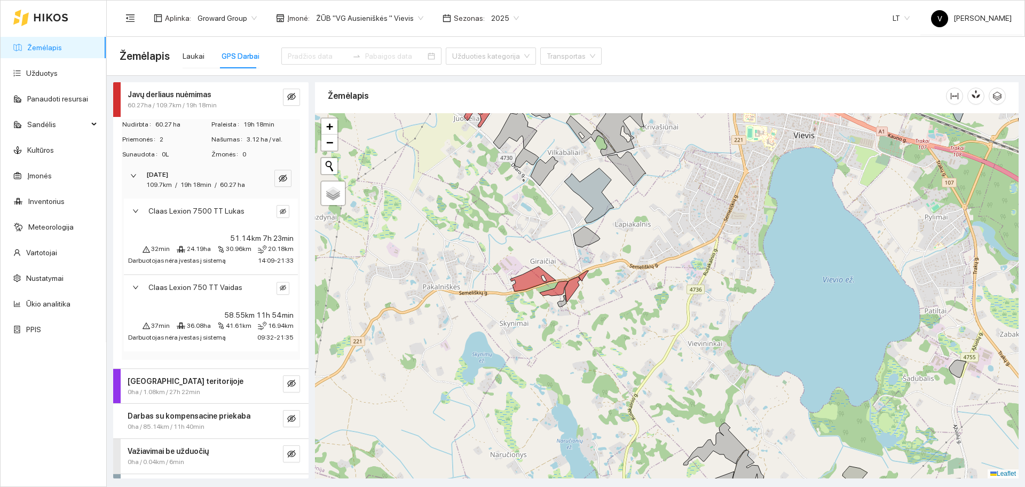
drag, startPoint x: 741, startPoint y: 335, endPoint x: 685, endPoint y: 321, distance: 58.1
click at [685, 321] on div at bounding box center [666, 295] width 703 height 365
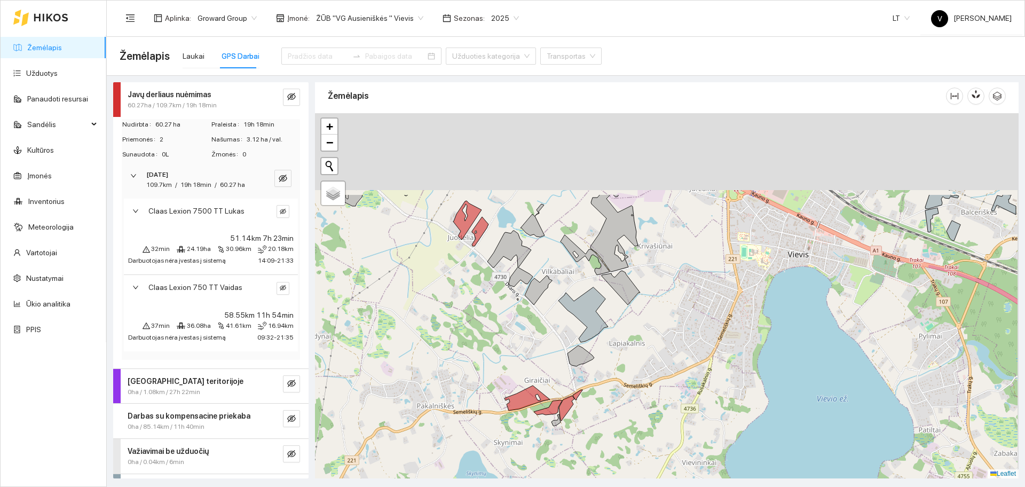
drag, startPoint x: 573, startPoint y: 174, endPoint x: 575, endPoint y: 311, distance: 136.6
click at [575, 311] on div at bounding box center [666, 295] width 703 height 365
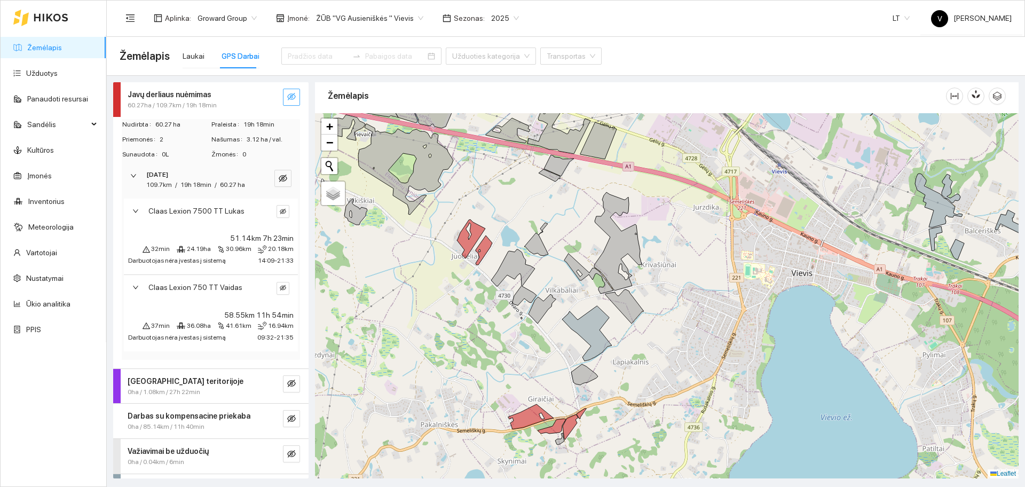
click at [287, 94] on icon "eye-invisible" at bounding box center [291, 96] width 9 height 7
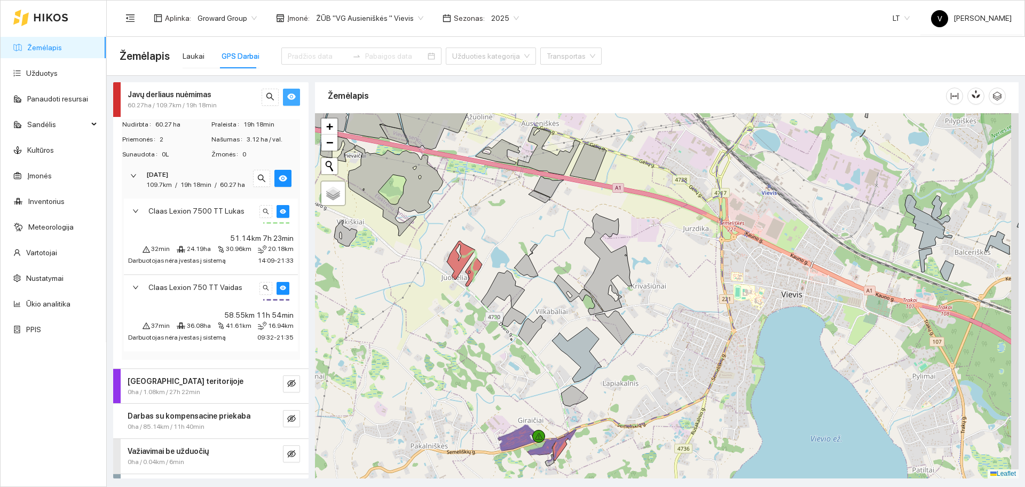
click at [604, 480] on main "Žemėlapis Laukai GPS Darbai Užduoties kategorija Transportas Javų derliaus nuėm…" at bounding box center [566, 262] width 918 height 450
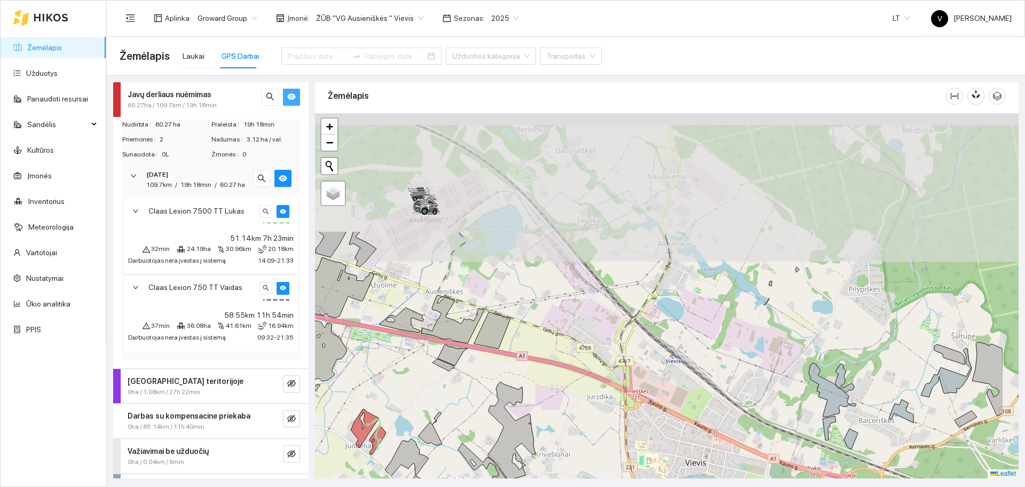
drag, startPoint x: 677, startPoint y: 348, endPoint x: 615, endPoint y: 427, distance: 99.6
click at [606, 452] on div at bounding box center [666, 295] width 703 height 365
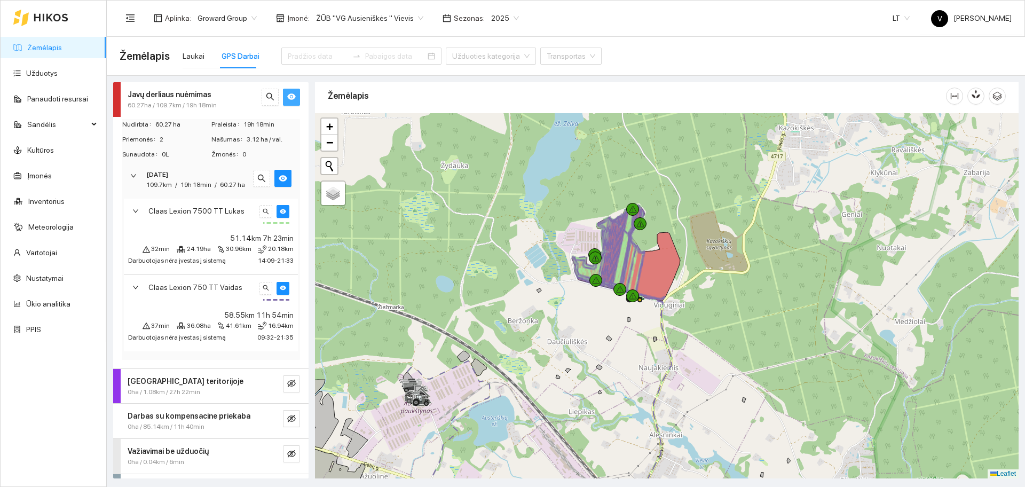
drag, startPoint x: 670, startPoint y: 258, endPoint x: 687, endPoint y: 322, distance: 65.8
click at [687, 322] on div at bounding box center [666, 295] width 703 height 365
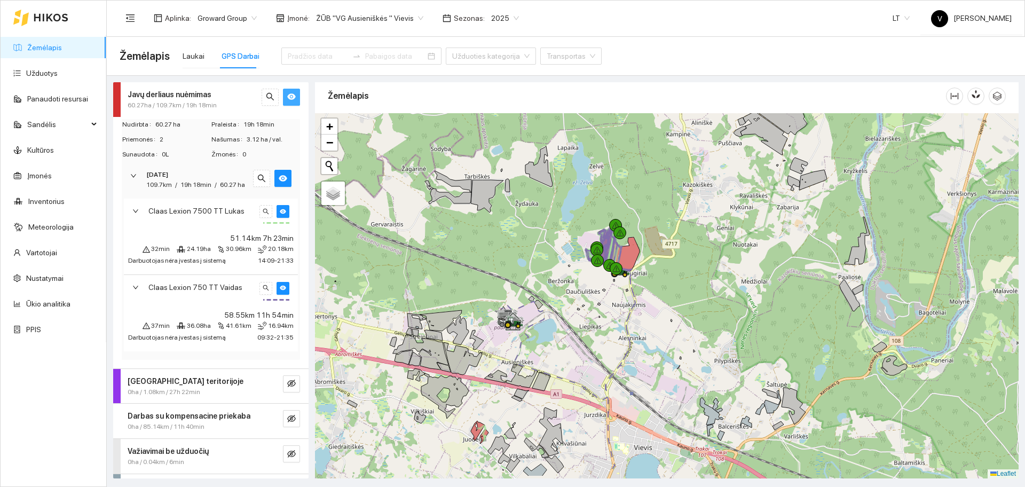
drag, startPoint x: 578, startPoint y: 394, endPoint x: 610, endPoint y: 322, distance: 79.0
click at [610, 322] on div at bounding box center [666, 295] width 703 height 365
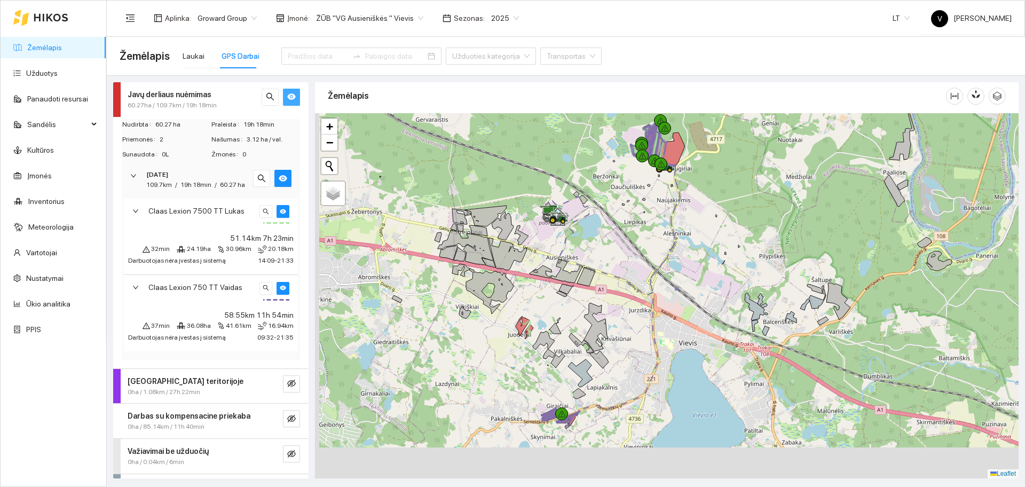
drag, startPoint x: 530, startPoint y: 402, endPoint x: 563, endPoint y: 312, distance: 96.4
click at [561, 317] on icon at bounding box center [555, 325] width 12 height 16
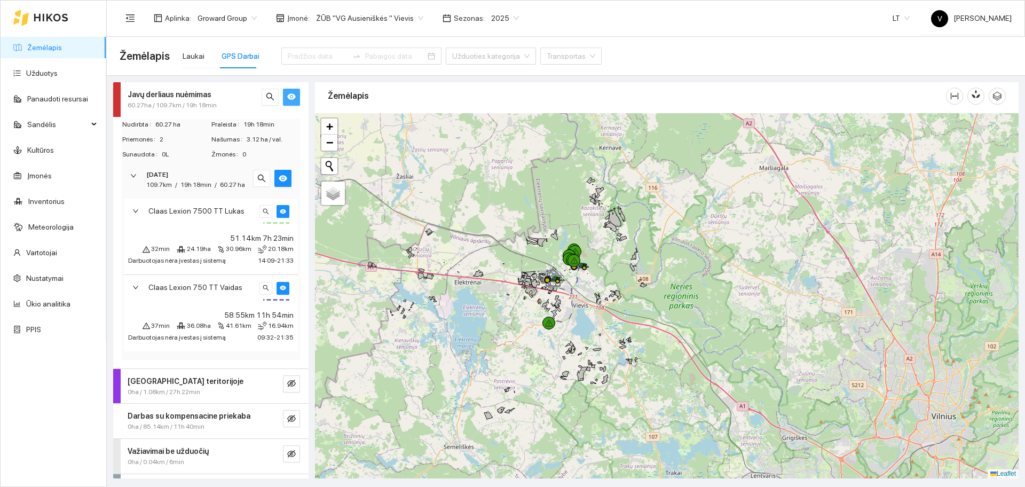
drag, startPoint x: 465, startPoint y: 230, endPoint x: 664, endPoint y: 363, distance: 239.6
click at [638, 339] on div at bounding box center [666, 295] width 703 height 365
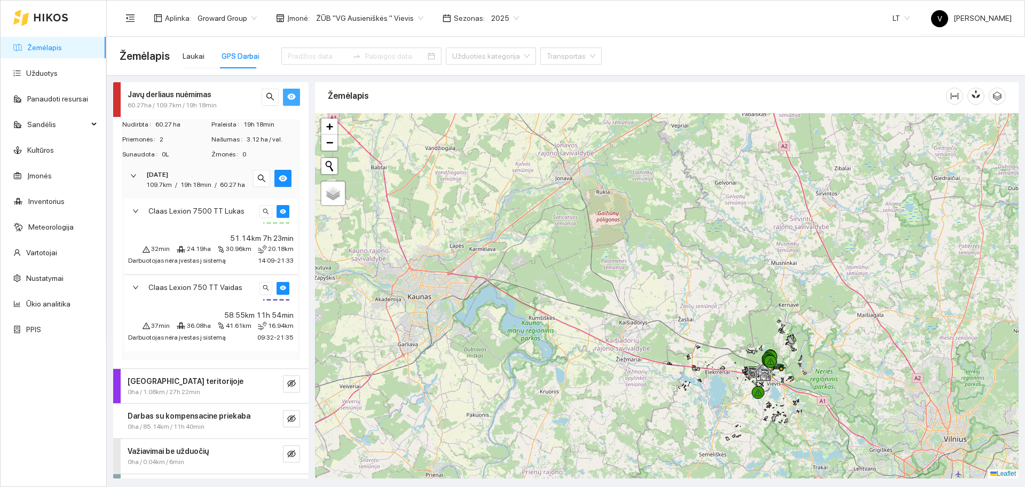
drag, startPoint x: 589, startPoint y: 193, endPoint x: 587, endPoint y: 208, distance: 15.0
click at [587, 208] on div at bounding box center [666, 295] width 703 height 365
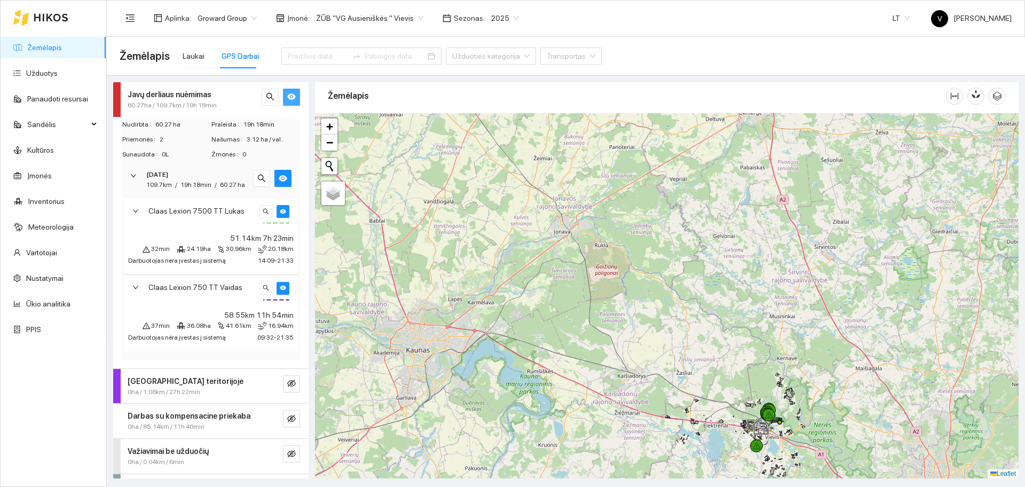
click at [393, 22] on span "ŽŪB "VG Ausieniškės " Vievis" at bounding box center [369, 18] width 107 height 16
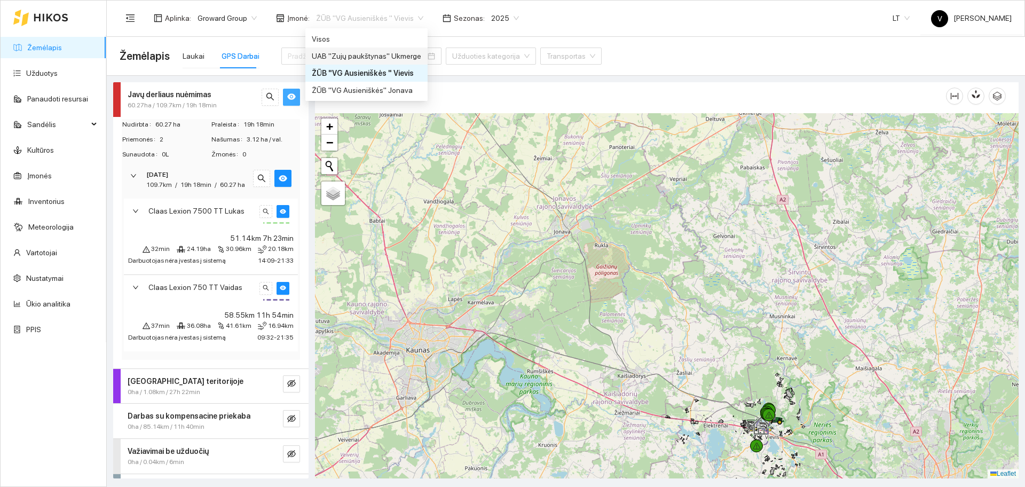
drag, startPoint x: 395, startPoint y: 55, endPoint x: 410, endPoint y: 57, distance: 15.0
click at [395, 55] on div "UAB "Zujų paukštynas" Ukmerge" at bounding box center [366, 56] width 109 height 12
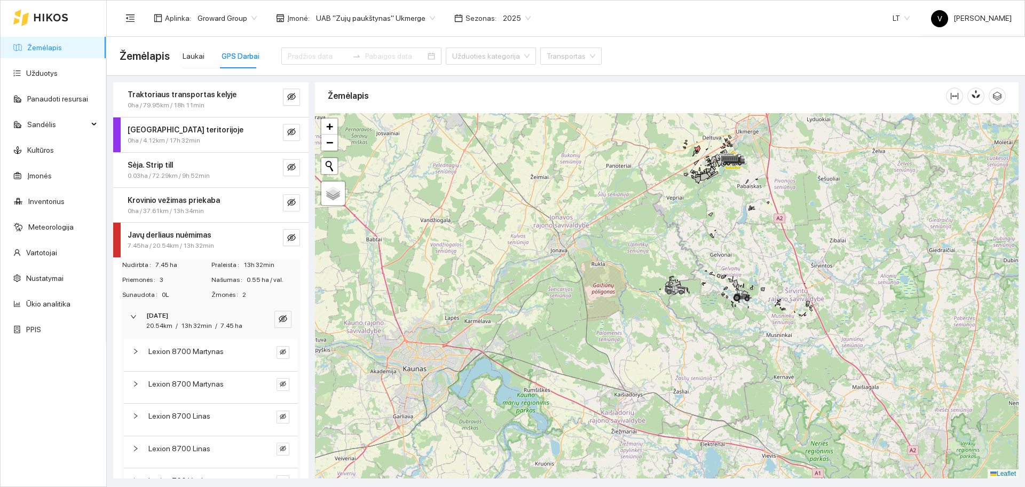
drag, startPoint x: 640, startPoint y: 236, endPoint x: 647, endPoint y: 264, distance: 28.1
click at [647, 263] on div at bounding box center [666, 295] width 703 height 365
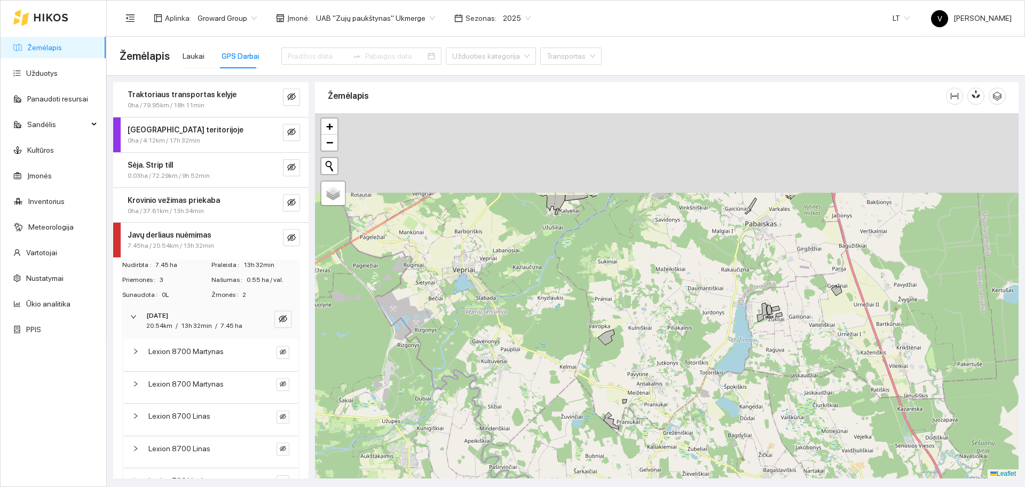
drag, startPoint x: 684, startPoint y: 312, endPoint x: 662, endPoint y: 375, distance: 66.3
click at [657, 378] on div at bounding box center [666, 295] width 703 height 365
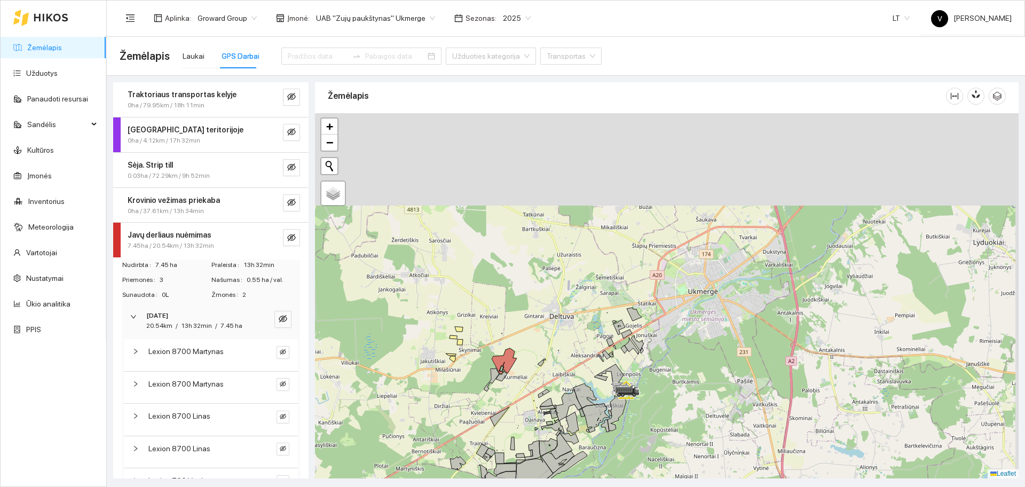
drag, startPoint x: 609, startPoint y: 220, endPoint x: 596, endPoint y: 415, distance: 194.7
click at [596, 415] on icon at bounding box center [596, 417] width 28 height 29
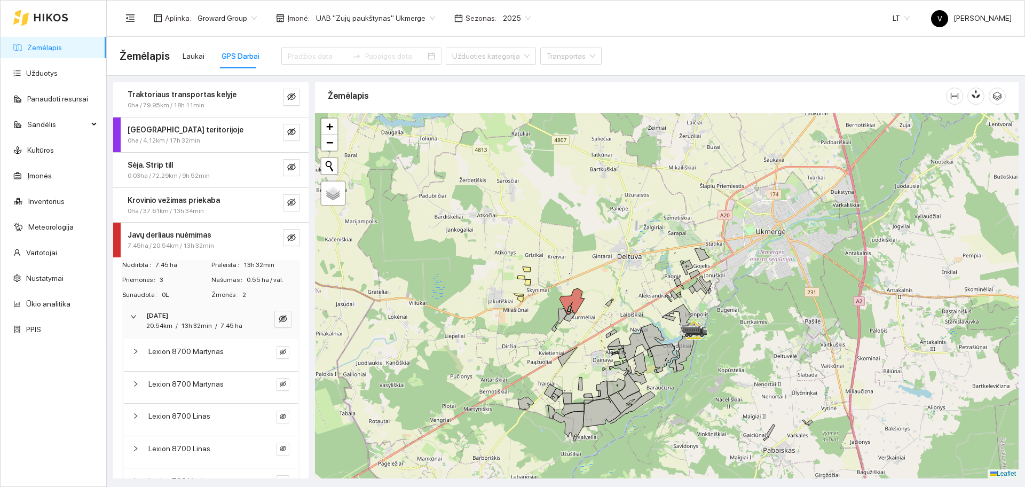
drag, startPoint x: 604, startPoint y: 391, endPoint x: 578, endPoint y: 300, distance: 94.4
click at [673, 345] on icon at bounding box center [663, 358] width 28 height 29
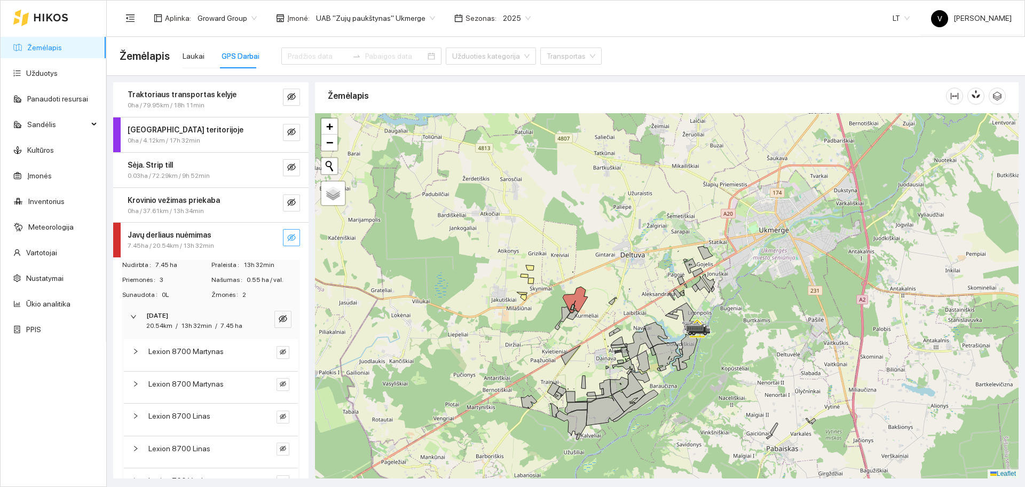
click at [287, 237] on icon "eye-invisible" at bounding box center [291, 237] width 9 height 9
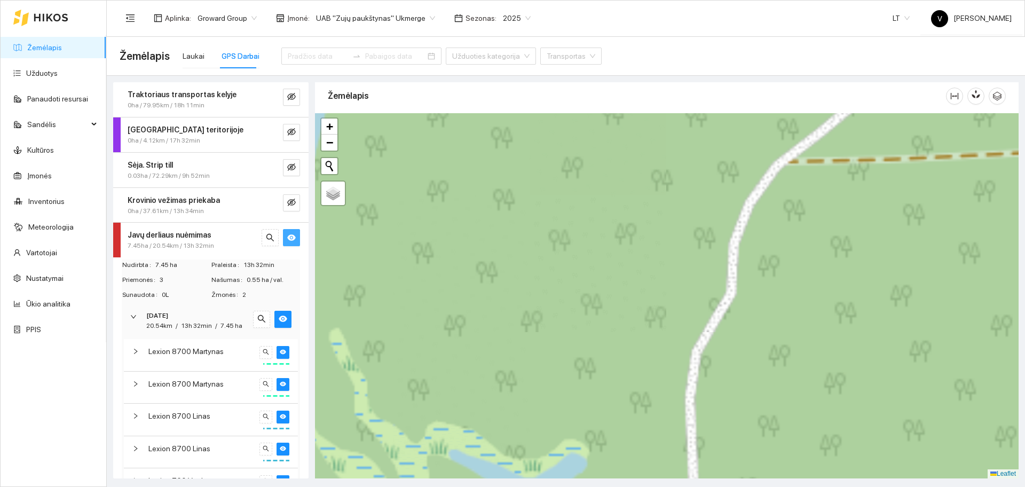
drag, startPoint x: 570, startPoint y: 223, endPoint x: 620, endPoint y: 303, distance: 93.9
click at [701, 387] on div at bounding box center [666, 295] width 703 height 365
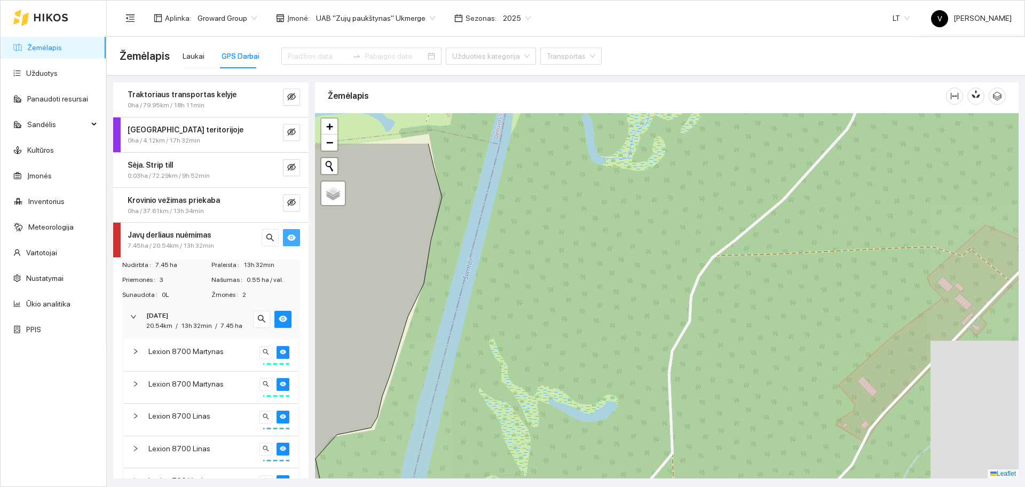
drag, startPoint x: 562, startPoint y: 245, endPoint x: 633, endPoint y: 305, distance: 92.4
click at [631, 297] on div at bounding box center [666, 295] width 703 height 365
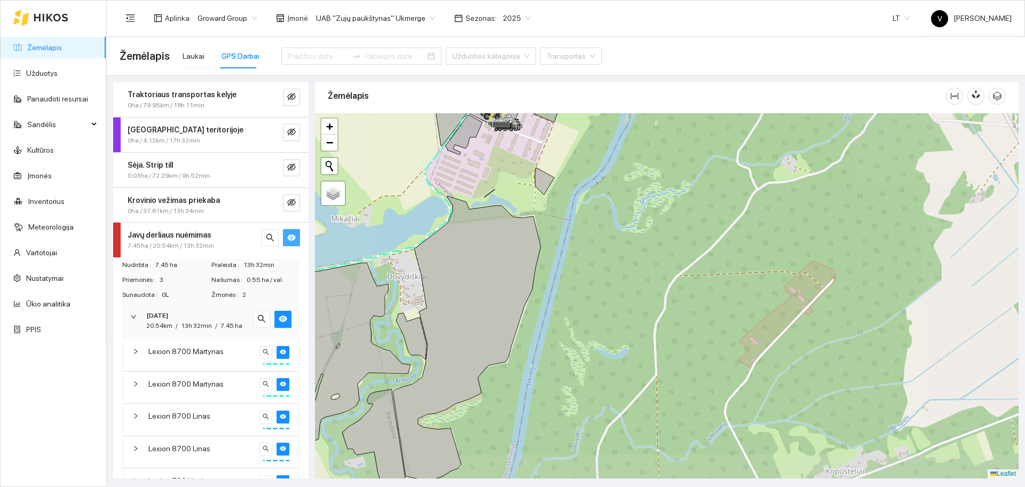
drag, startPoint x: 481, startPoint y: 202, endPoint x: 606, endPoint y: 335, distance: 182.4
click at [606, 335] on div at bounding box center [666, 295] width 703 height 365
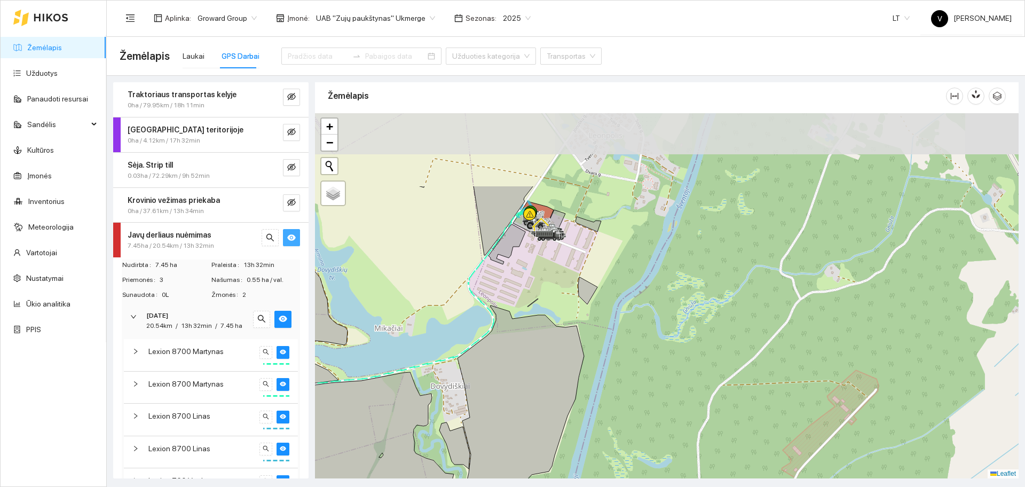
drag, startPoint x: 518, startPoint y: 186, endPoint x: 562, endPoint y: 294, distance: 116.3
click at [562, 294] on div at bounding box center [666, 295] width 703 height 365
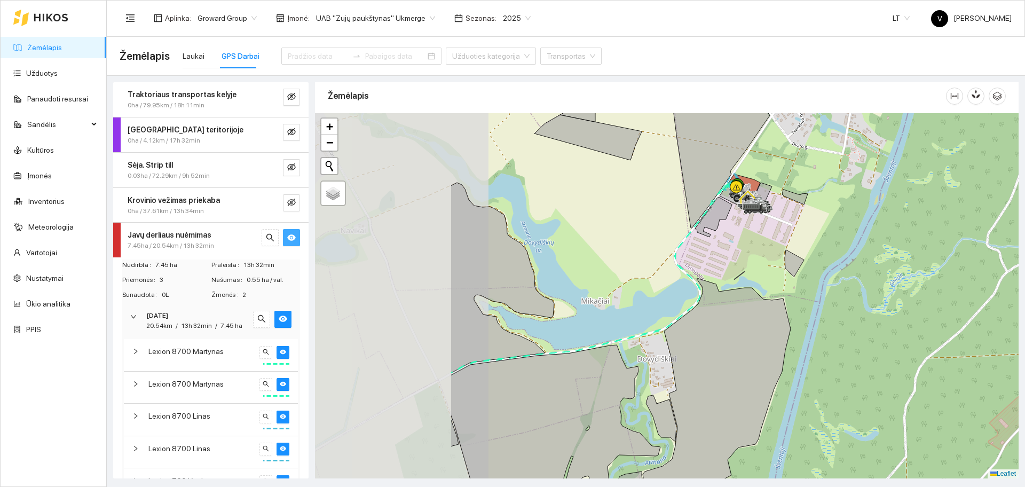
drag, startPoint x: 527, startPoint y: 258, endPoint x: 730, endPoint y: 227, distance: 206.2
click at [729, 229] on div at bounding box center [666, 295] width 703 height 365
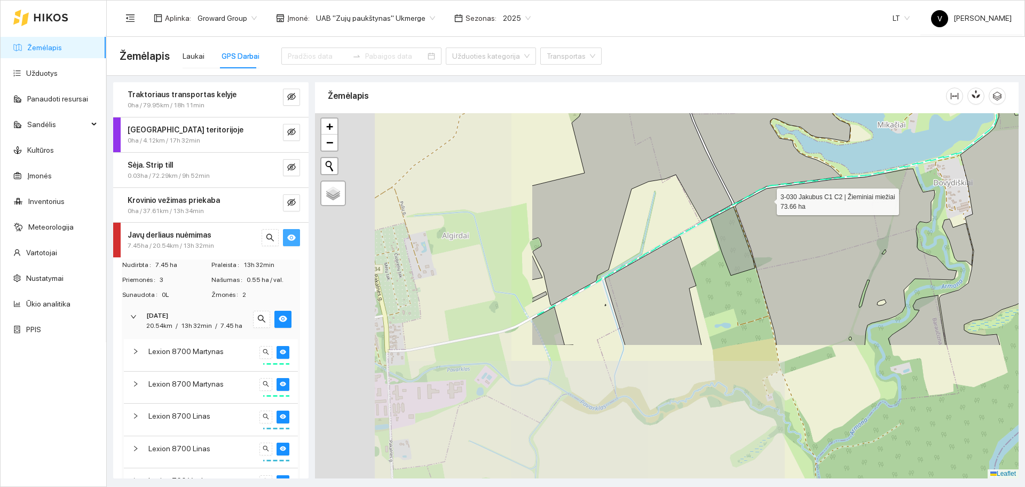
drag, startPoint x: 498, startPoint y: 345, endPoint x: 743, endPoint y: 240, distance: 266.0
click at [763, 204] on icon at bounding box center [845, 257] width 221 height 177
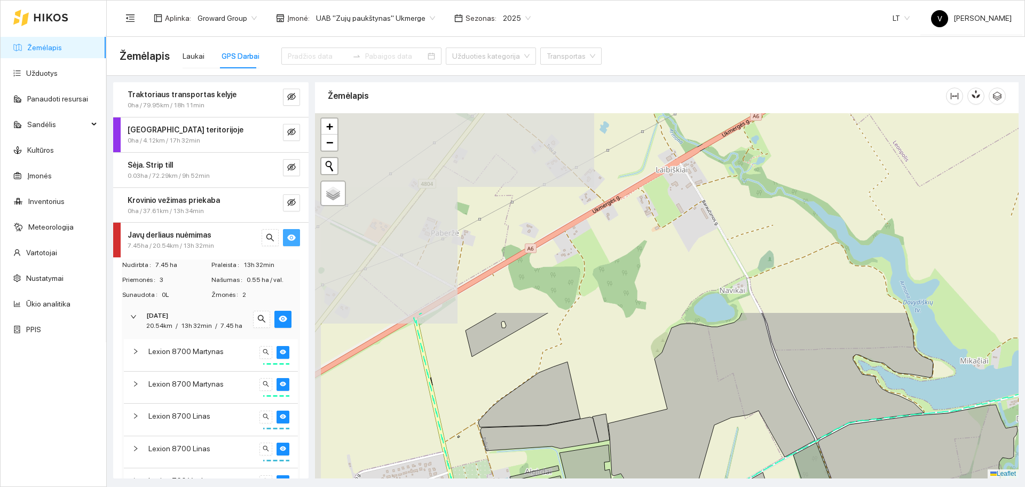
drag, startPoint x: 423, startPoint y: 281, endPoint x: 478, endPoint y: 458, distance: 185.5
click at [478, 458] on div at bounding box center [666, 295] width 703 height 365
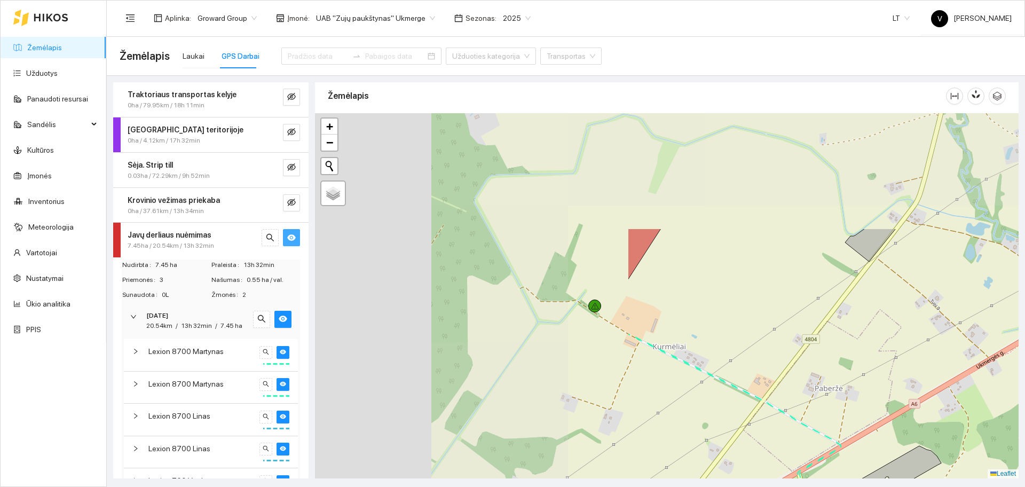
drag, startPoint x: 409, startPoint y: 272, endPoint x: 773, endPoint y: 391, distance: 382.9
click at [819, 419] on div at bounding box center [666, 295] width 703 height 365
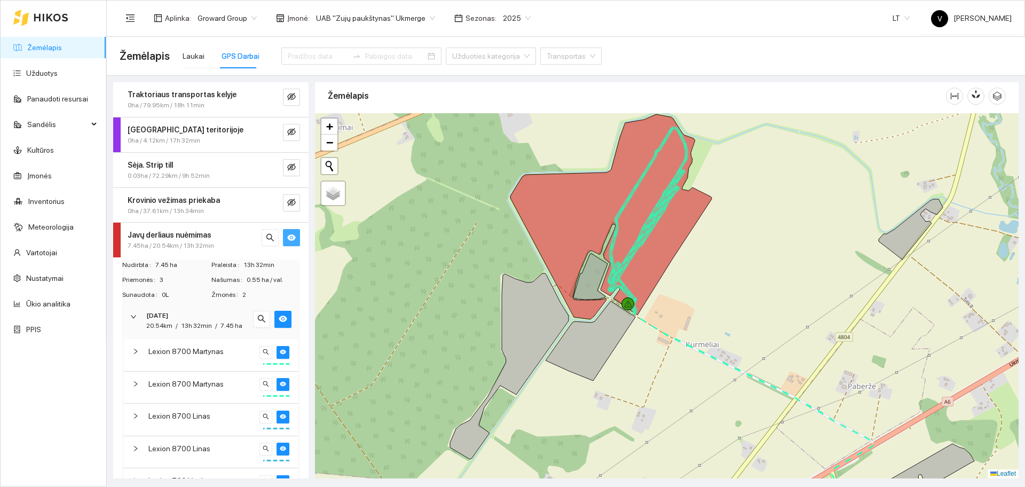
drag, startPoint x: 699, startPoint y: 286, endPoint x: 671, endPoint y: 276, distance: 29.9
click at [671, 276] on div at bounding box center [666, 295] width 703 height 365
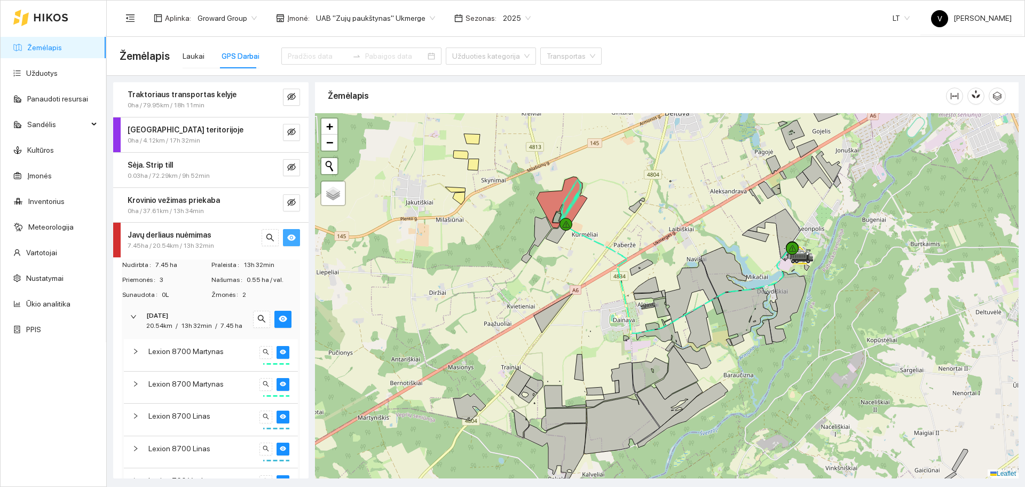
drag, startPoint x: 724, startPoint y: 354, endPoint x: 697, endPoint y: 322, distance: 41.3
click at [690, 323] on div at bounding box center [666, 295] width 703 height 365
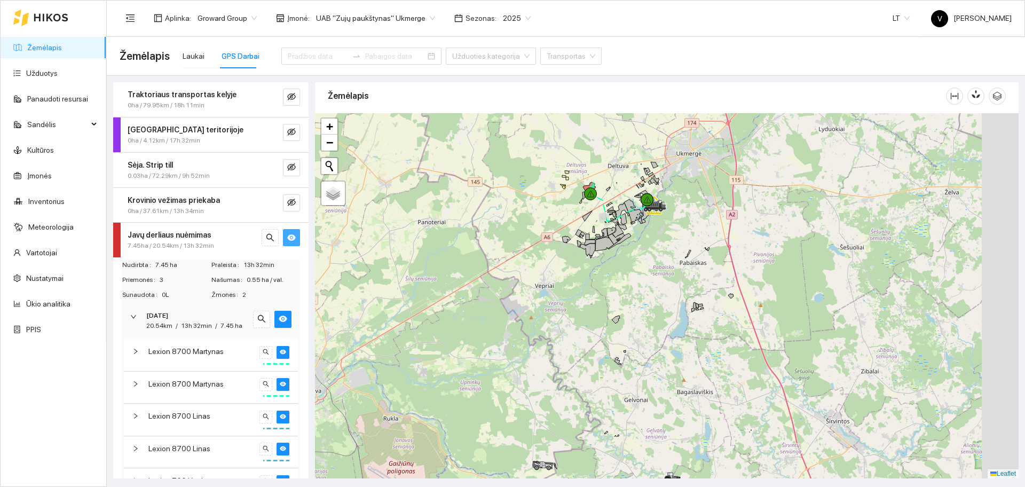
drag, startPoint x: 710, startPoint y: 321, endPoint x: 686, endPoint y: 306, distance: 27.8
click at [685, 307] on div at bounding box center [666, 295] width 703 height 365
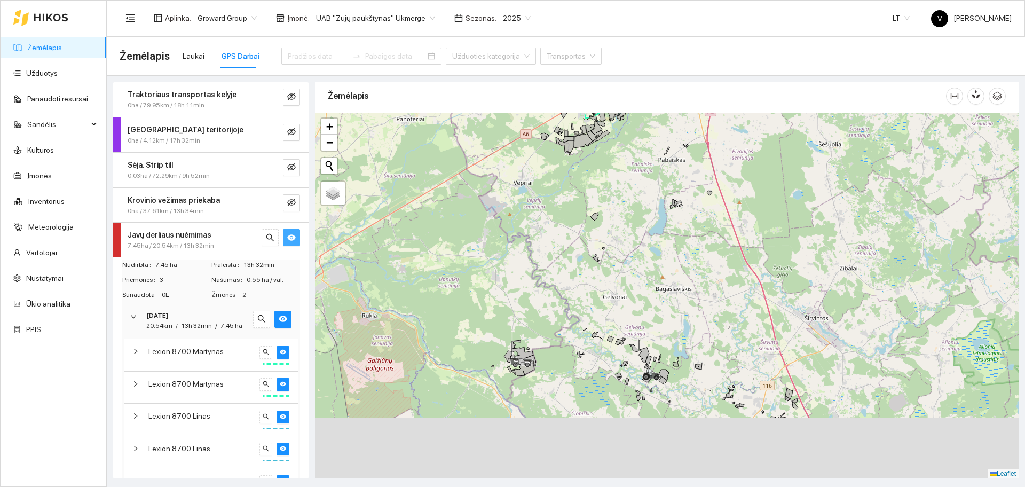
drag, startPoint x: 781, startPoint y: 408, endPoint x: 753, endPoint y: 304, distance: 107.8
click at [753, 304] on div at bounding box center [666, 295] width 703 height 365
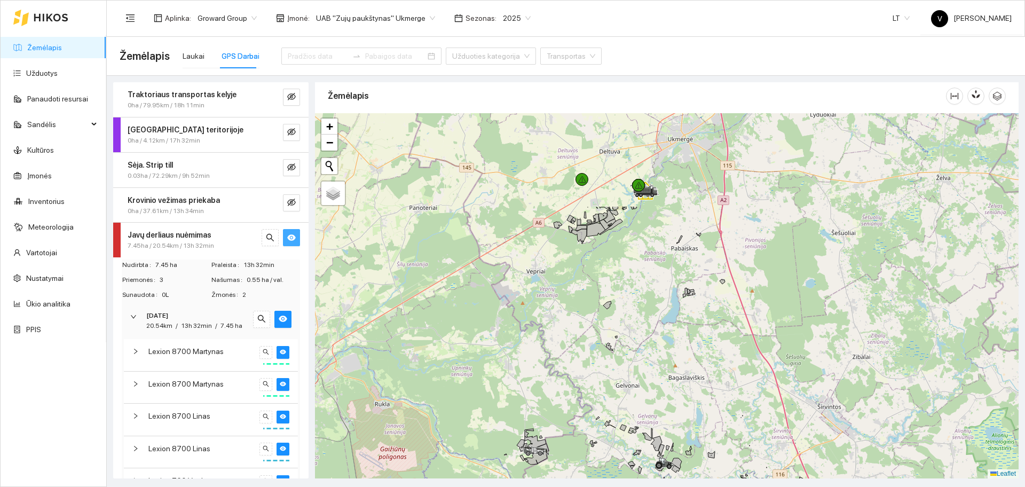
drag, startPoint x: 636, startPoint y: 277, endPoint x: 644, endPoint y: 350, distance: 73.5
click at [645, 355] on div at bounding box center [666, 295] width 703 height 365
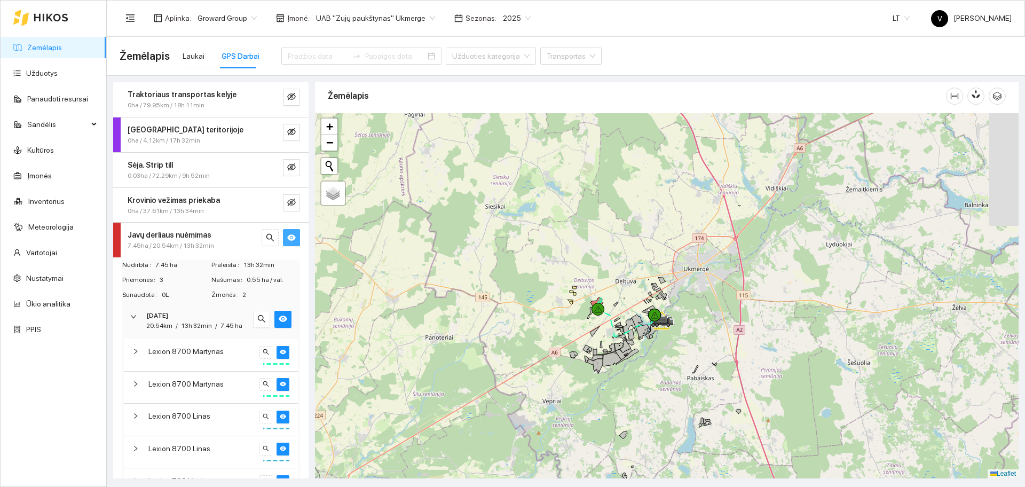
drag, startPoint x: 610, startPoint y: 328, endPoint x: 613, endPoint y: 354, distance: 25.7
click at [613, 355] on div at bounding box center [666, 295] width 703 height 365
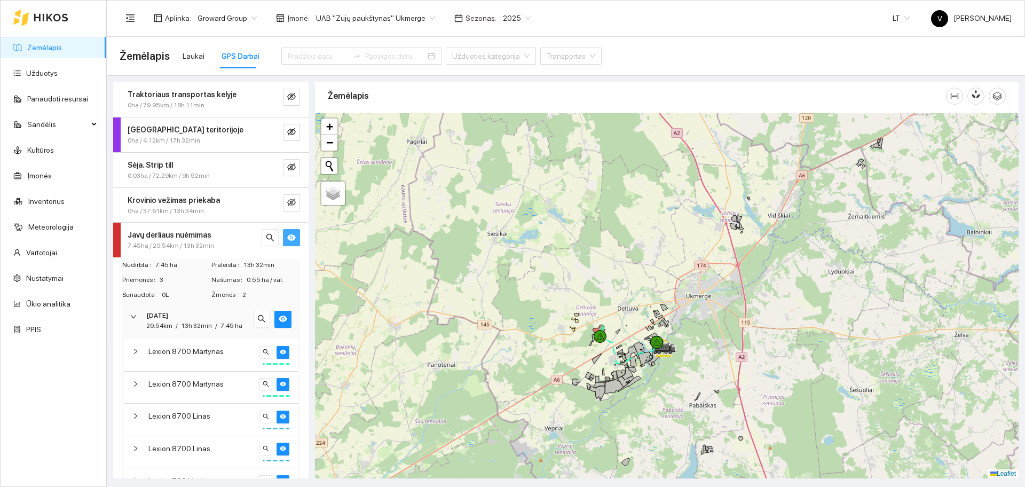
click at [391, 10] on div "UAB "Zujų paukštynas" Ukmerge" at bounding box center [375, 18] width 132 height 17
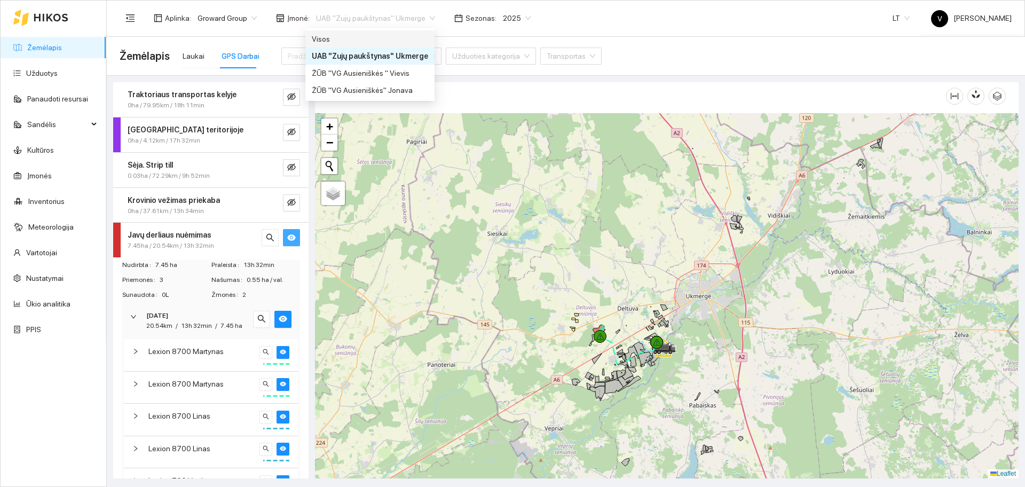
drag, startPoint x: 339, startPoint y: 33, endPoint x: 363, endPoint y: 39, distance: 24.9
click at [340, 33] on div "Visos" at bounding box center [370, 39] width 116 height 12
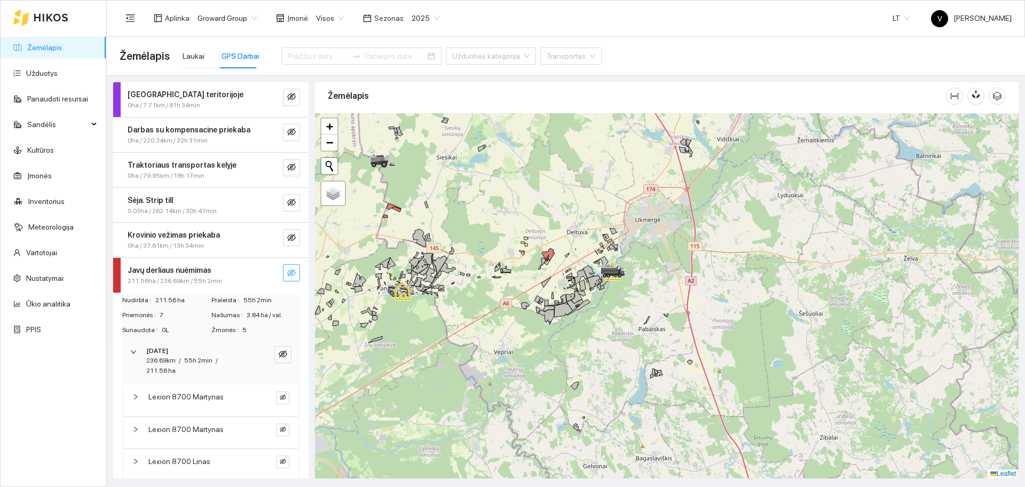
drag, startPoint x: 662, startPoint y: 283, endPoint x: 624, endPoint y: 242, distance: 55.9
click at [626, 244] on div at bounding box center [666, 295] width 703 height 365
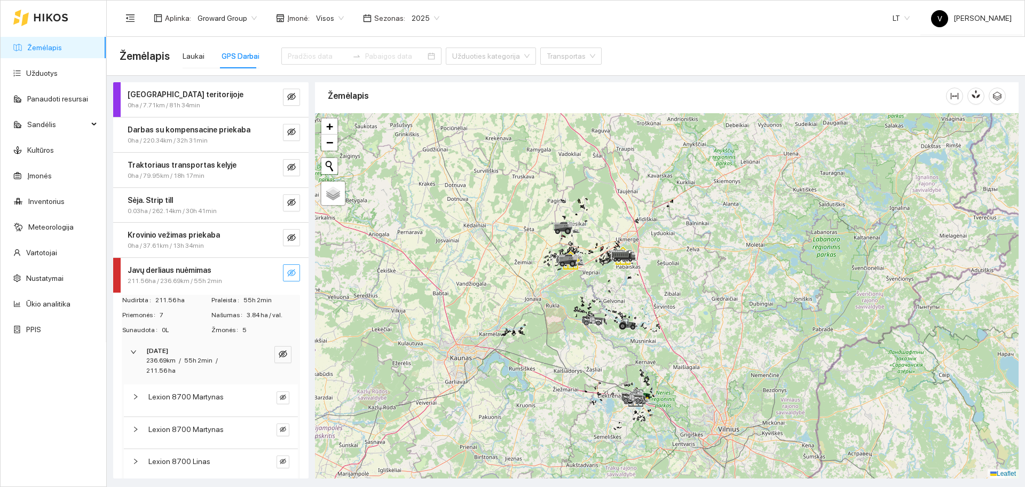
drag, startPoint x: 610, startPoint y: 306, endPoint x: 609, endPoint y: 314, distance: 7.5
click at [610, 313] on div at bounding box center [666, 295] width 703 height 365
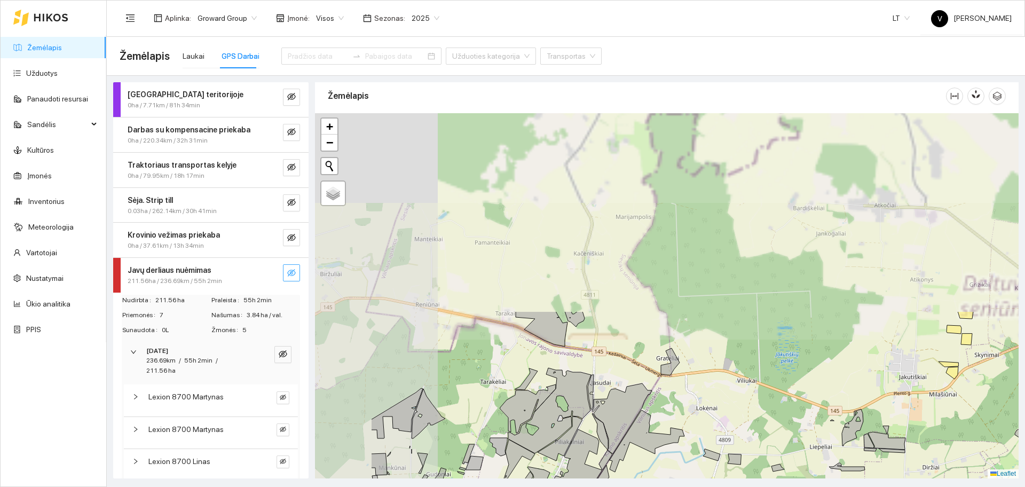
drag, startPoint x: 613, startPoint y: 395, endPoint x: 620, endPoint y: 402, distance: 10.6
click at [620, 402] on icon at bounding box center [622, 418] width 60 height 70
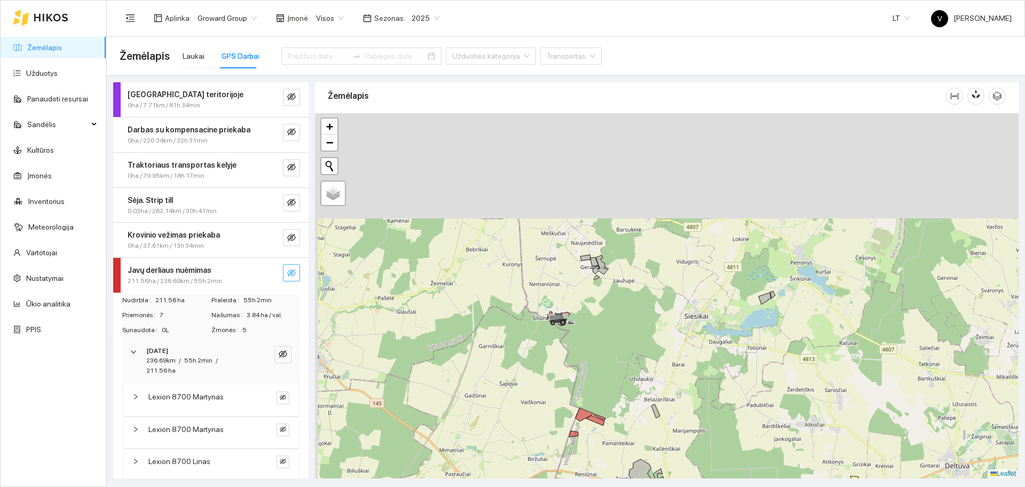
drag, startPoint x: 553, startPoint y: 250, endPoint x: 611, endPoint y: 365, distance: 128.4
click at [623, 396] on div at bounding box center [666, 295] width 703 height 365
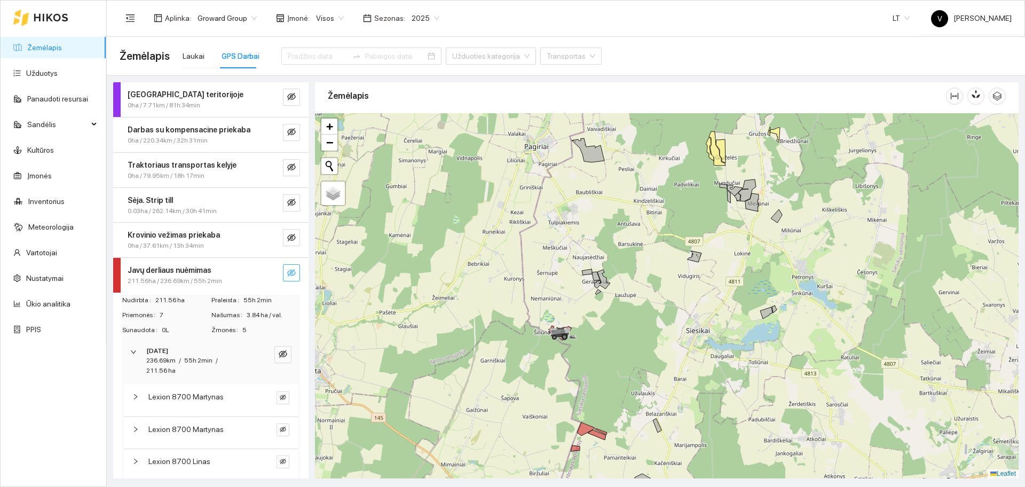
drag, startPoint x: 605, startPoint y: 216, endPoint x: 599, endPoint y: 259, distance: 43.0
click at [599, 259] on div at bounding box center [666, 295] width 703 height 365
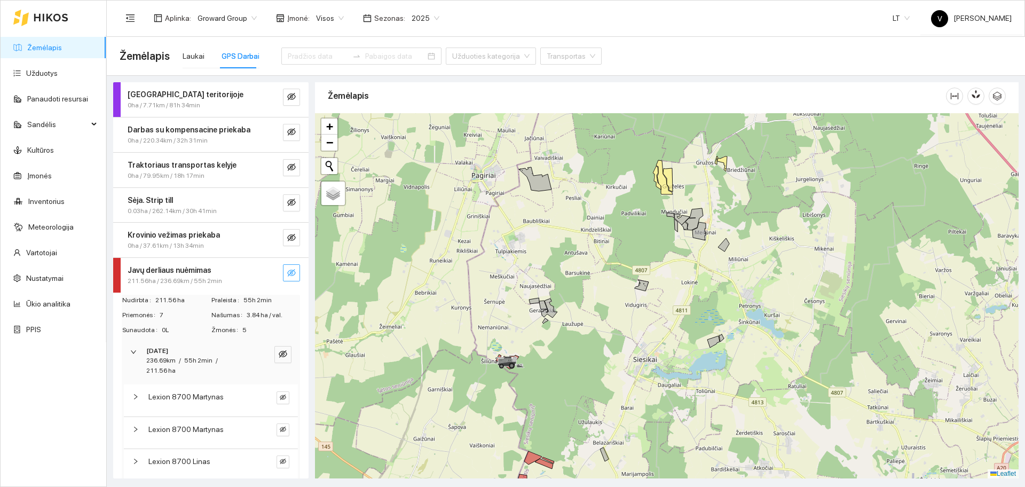
drag, startPoint x: 669, startPoint y: 248, endPoint x: 615, endPoint y: 241, distance: 54.3
click at [622, 234] on div at bounding box center [666, 295] width 703 height 365
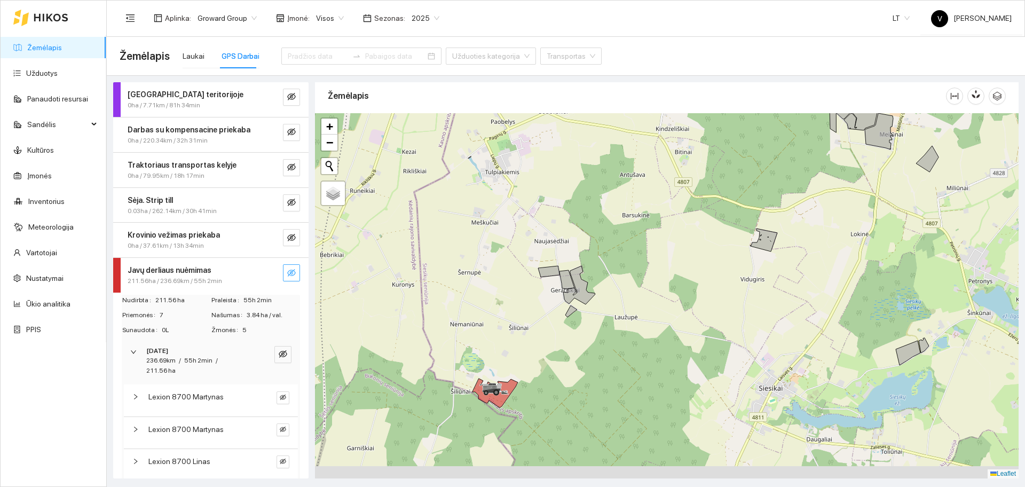
drag, startPoint x: 563, startPoint y: 306, endPoint x: 622, endPoint y: 229, distance: 96.4
click at [621, 233] on div at bounding box center [666, 295] width 703 height 365
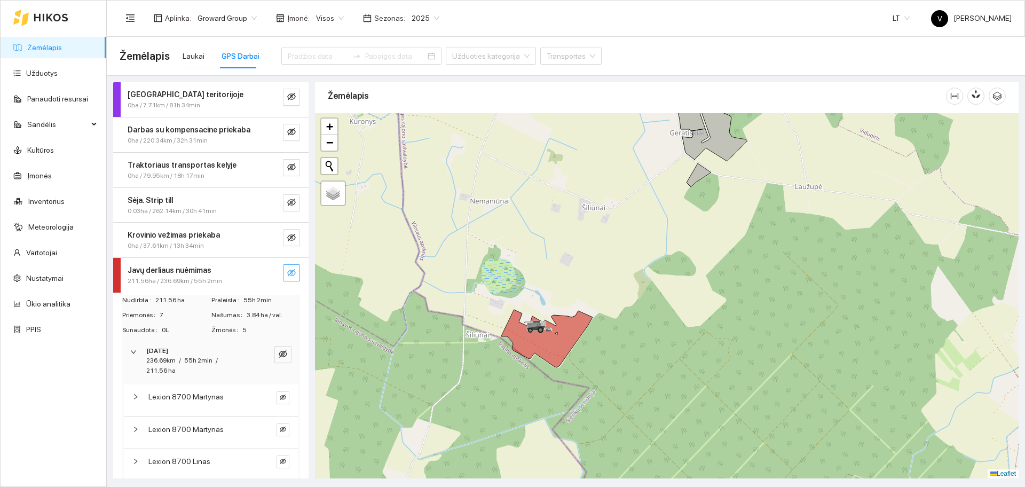
drag, startPoint x: 607, startPoint y: 359, endPoint x: 648, endPoint y: 285, distance: 84.3
click at [649, 293] on div at bounding box center [666, 295] width 703 height 365
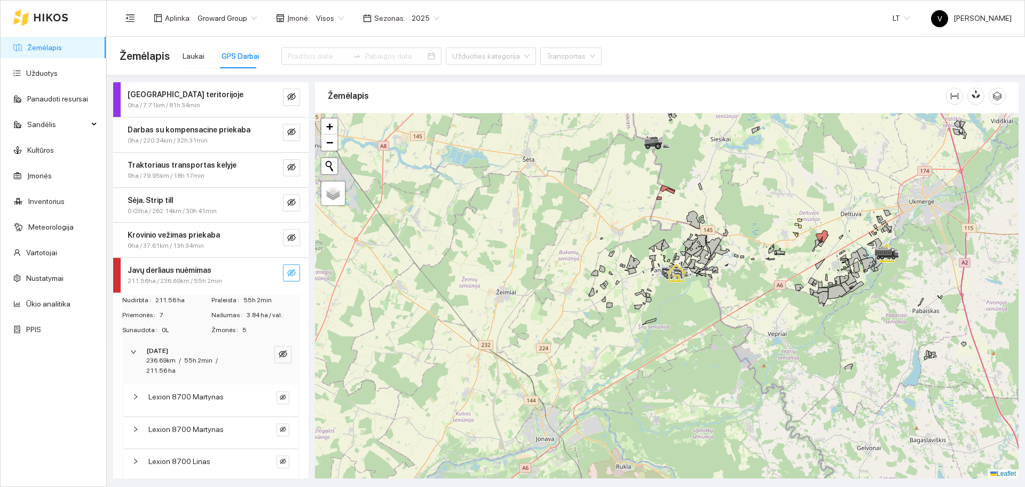
drag, startPoint x: 633, startPoint y: 291, endPoint x: 659, endPoint y: 155, distance: 137.9
click at [659, 155] on div at bounding box center [666, 295] width 703 height 365
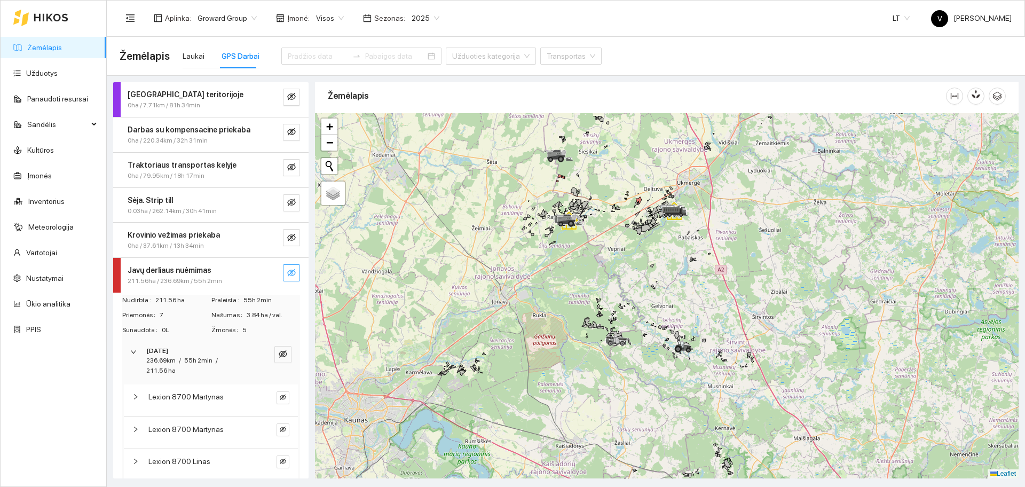
drag, startPoint x: 694, startPoint y: 171, endPoint x: 687, endPoint y: 189, distance: 19.1
click at [687, 189] on div at bounding box center [666, 295] width 703 height 365
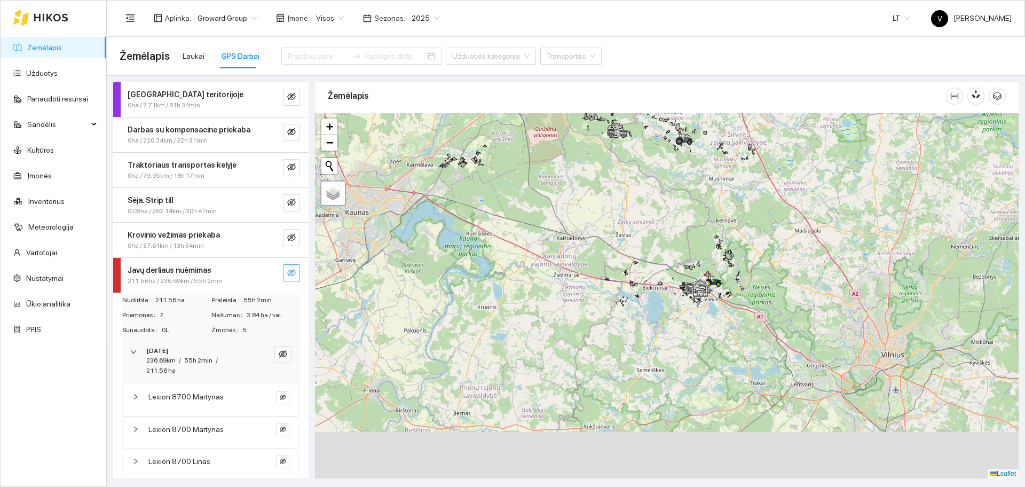
drag, startPoint x: 747, startPoint y: 317, endPoint x: 735, endPoint y: 108, distance: 209.5
click at [735, 108] on div "Žemėlapis" at bounding box center [666, 277] width 703 height 396
